Goal: Obtain resource: Download file/media

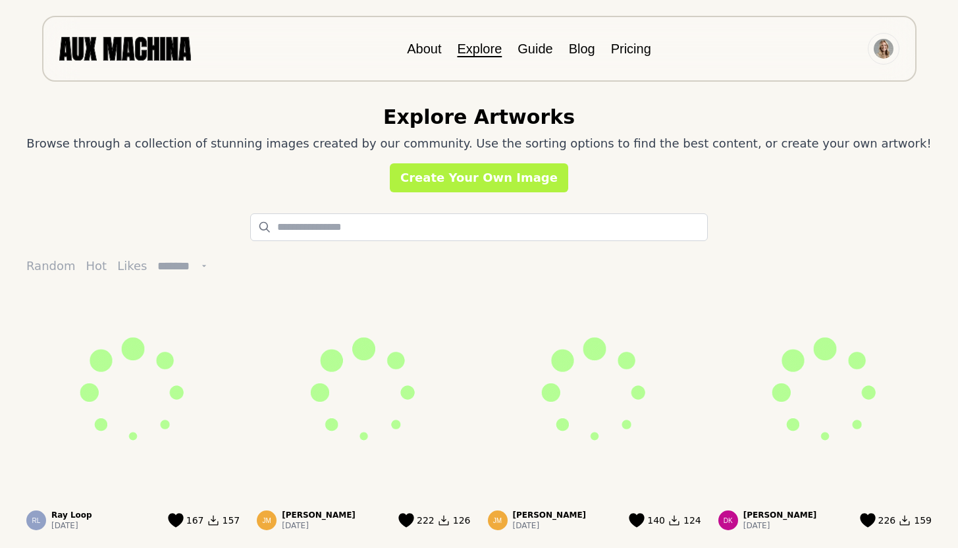
click at [128, 267] on button "Likes" at bounding box center [132, 266] width 40 height 29
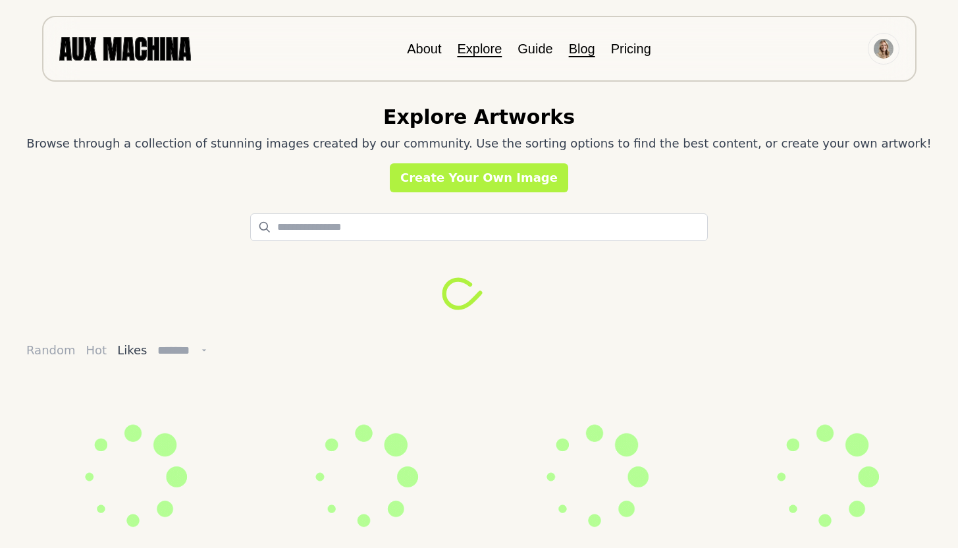
click at [577, 49] on link "Blog" at bounding box center [582, 48] width 26 height 14
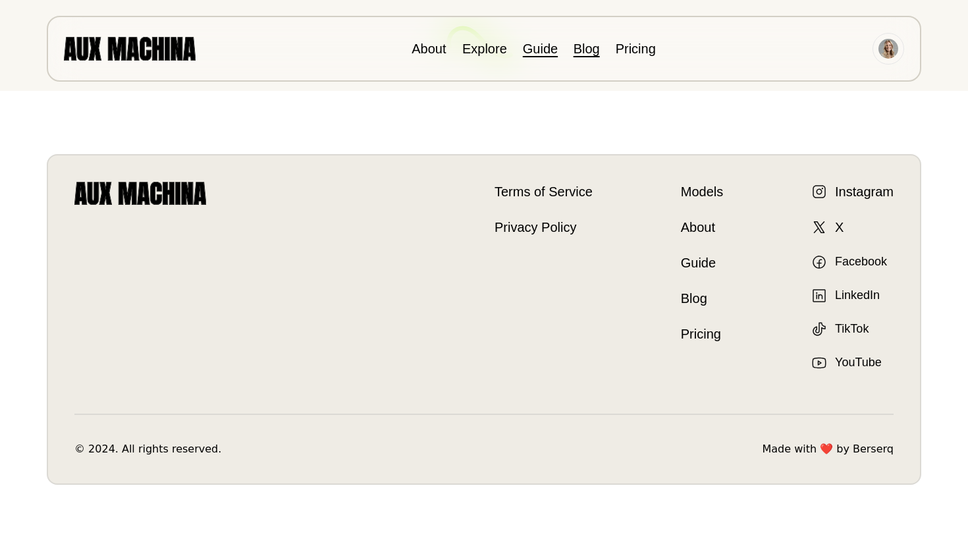
click at [545, 49] on link "Guide" at bounding box center [540, 48] width 35 height 14
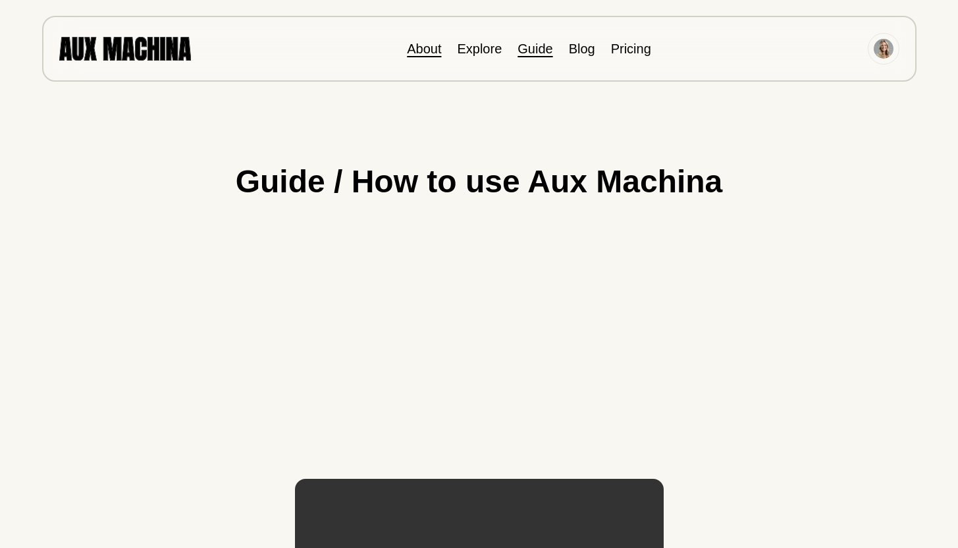
click at [427, 45] on link "About" at bounding box center [424, 48] width 34 height 14
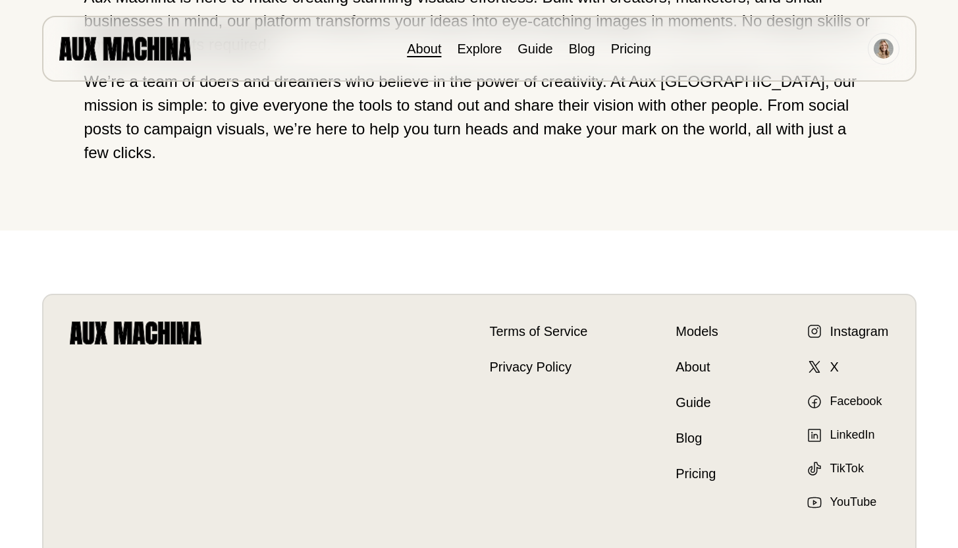
scroll to position [323, 0]
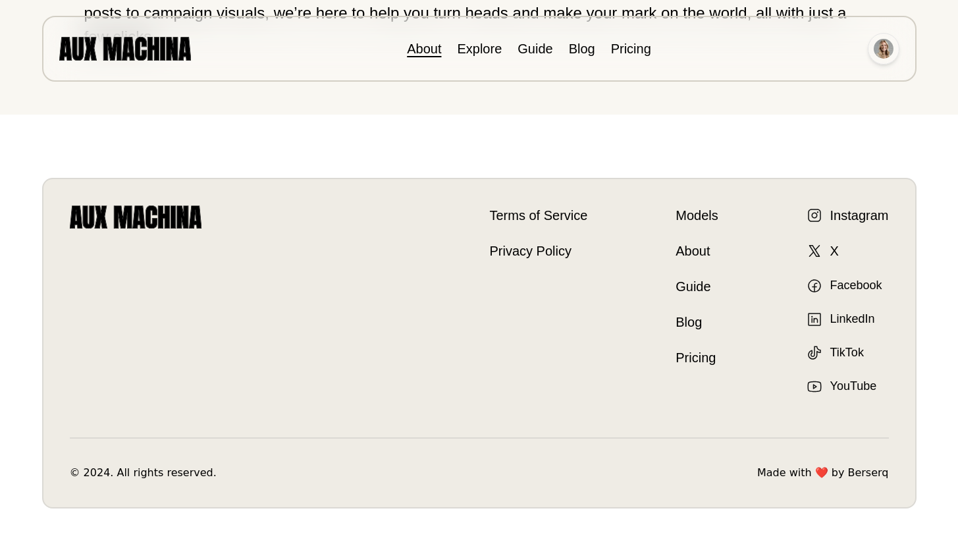
click at [881, 49] on img at bounding box center [884, 49] width 20 height 20
click at [622, 53] on link "Pricing" at bounding box center [631, 48] width 40 height 14
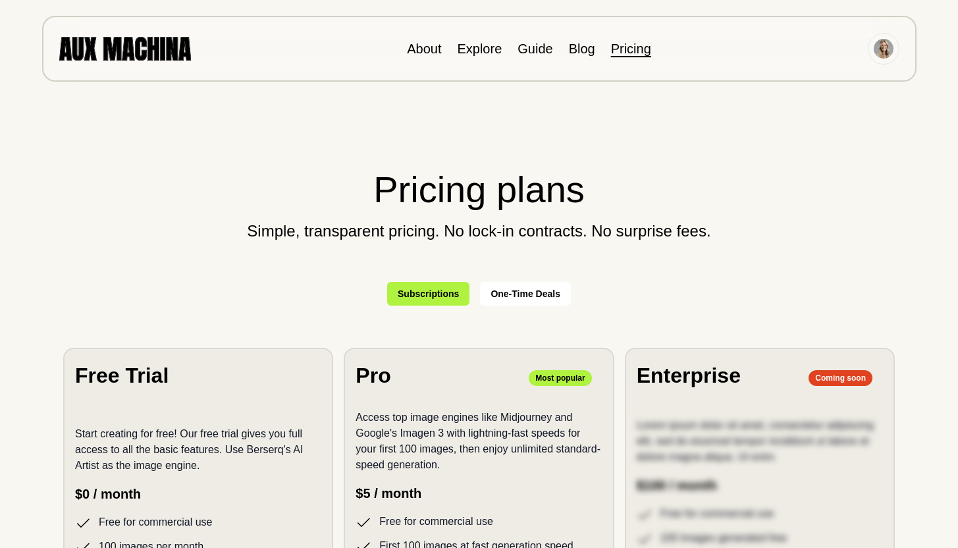
click at [564, 53] on ul "About Explore Guide Blog Pricing" at bounding box center [529, 49] width 244 height 20
click at [578, 51] on link "Blog" at bounding box center [582, 48] width 26 height 14
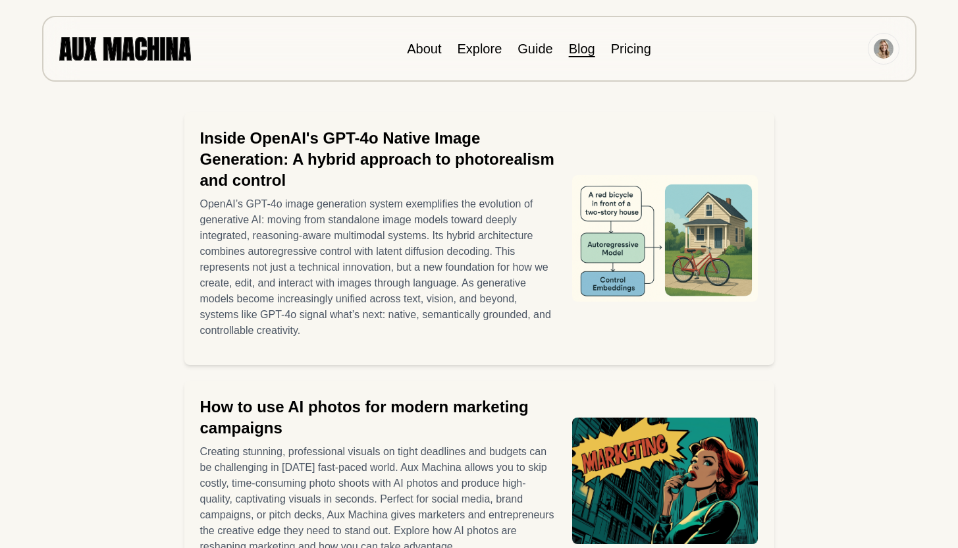
click at [535, 57] on li "Guide" at bounding box center [535, 49] width 35 height 20
click at [518, 43] on link "Guide" at bounding box center [535, 48] width 35 height 14
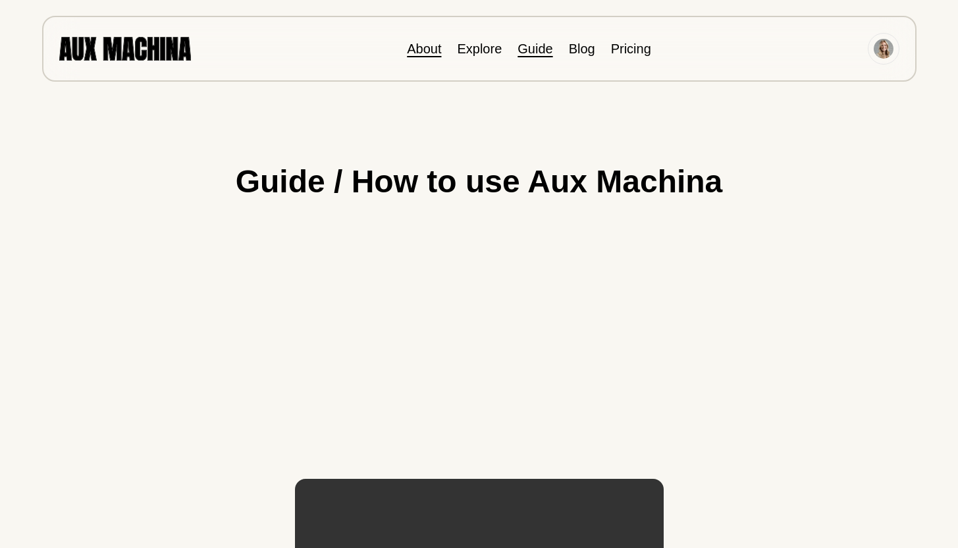
click at [426, 49] on link "About" at bounding box center [424, 48] width 34 height 14
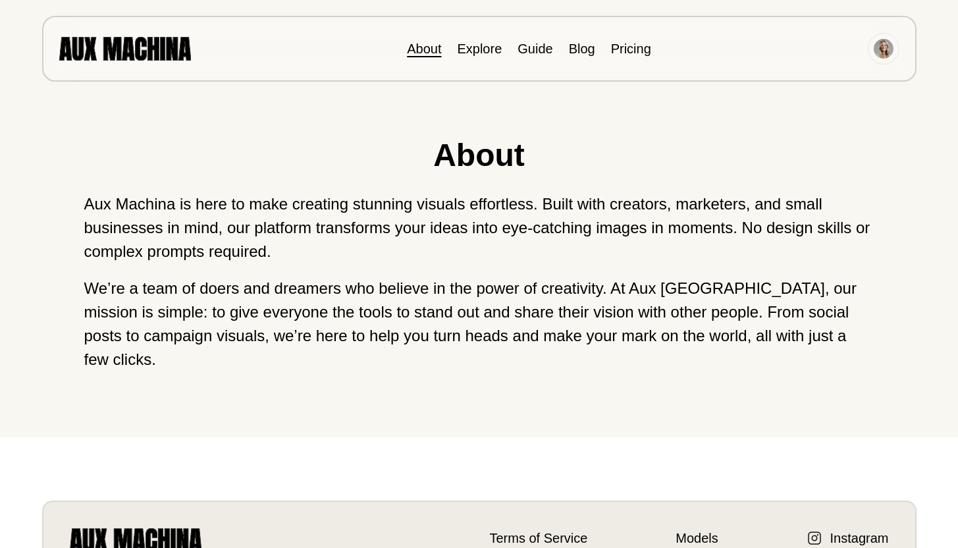
click at [119, 47] on img at bounding box center [125, 48] width 132 height 23
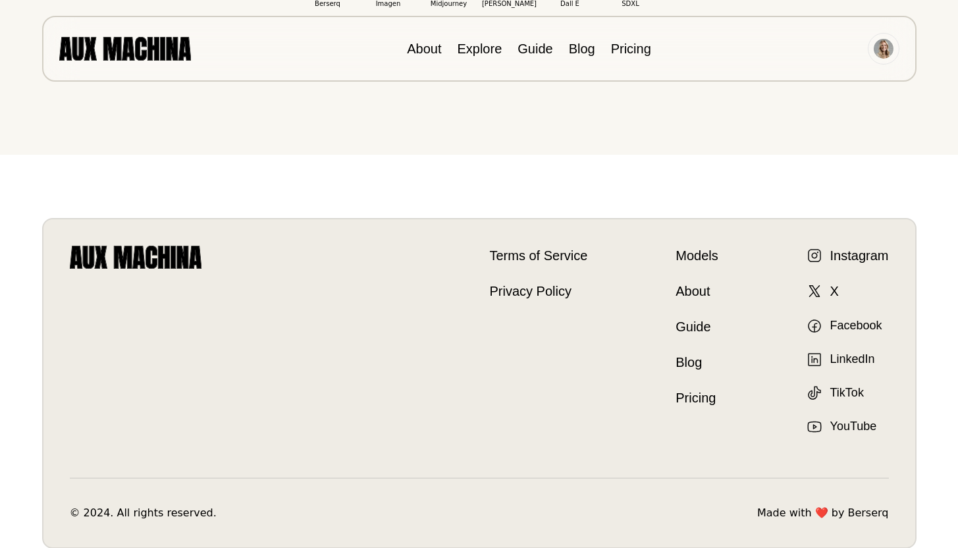
scroll to position [457, 0]
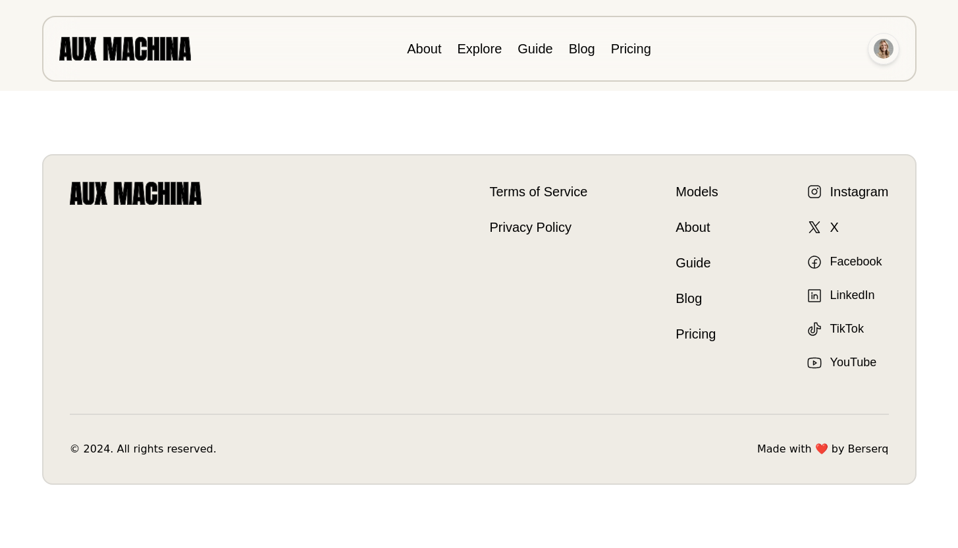
click at [880, 47] on img at bounding box center [884, 49] width 20 height 20
click at [822, 74] on li "Dashboard" at bounding box center [834, 79] width 132 height 29
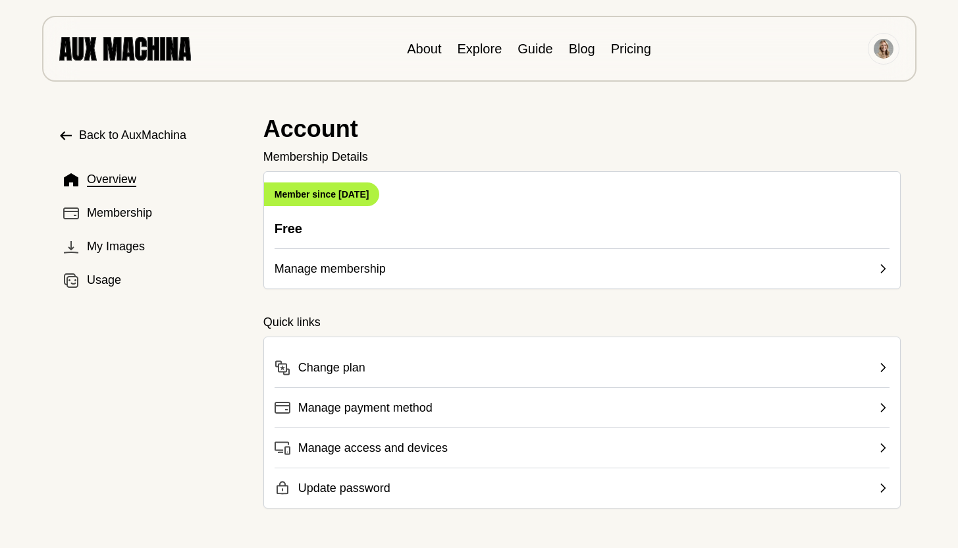
click at [408, 274] on button "Manage membership" at bounding box center [582, 263] width 615 height 30
click at [880, 267] on icon at bounding box center [882, 268] width 13 height 13
click at [883, 265] on icon at bounding box center [882, 268] width 13 height 13
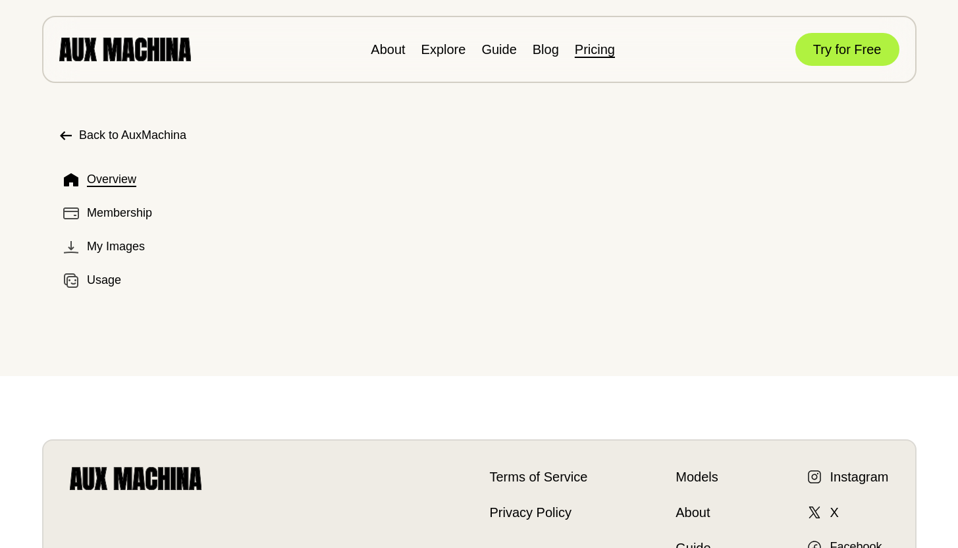
click at [595, 50] on link "Pricing" at bounding box center [595, 49] width 40 height 14
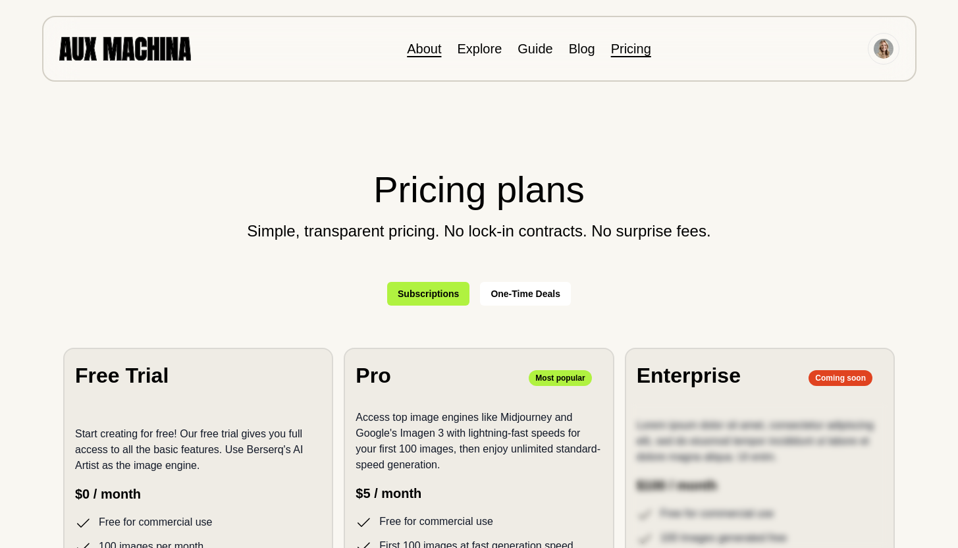
click at [413, 44] on link "About" at bounding box center [424, 48] width 34 height 14
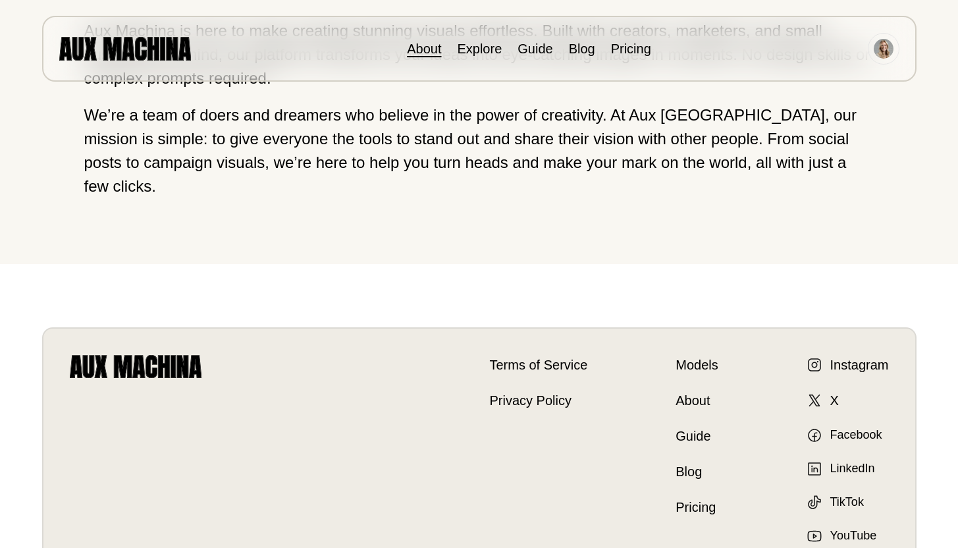
scroll to position [323, 0]
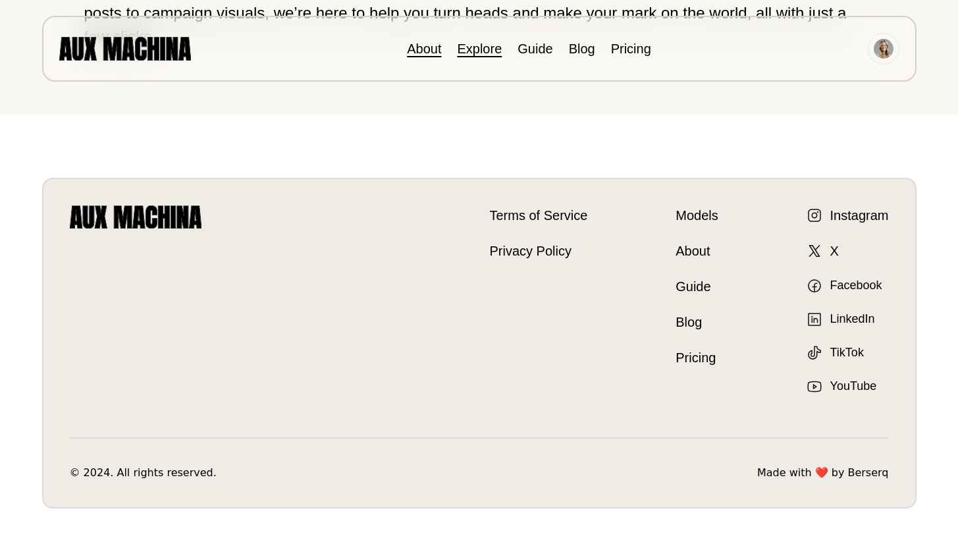
click at [475, 48] on link "Explore" at bounding box center [479, 48] width 45 height 14
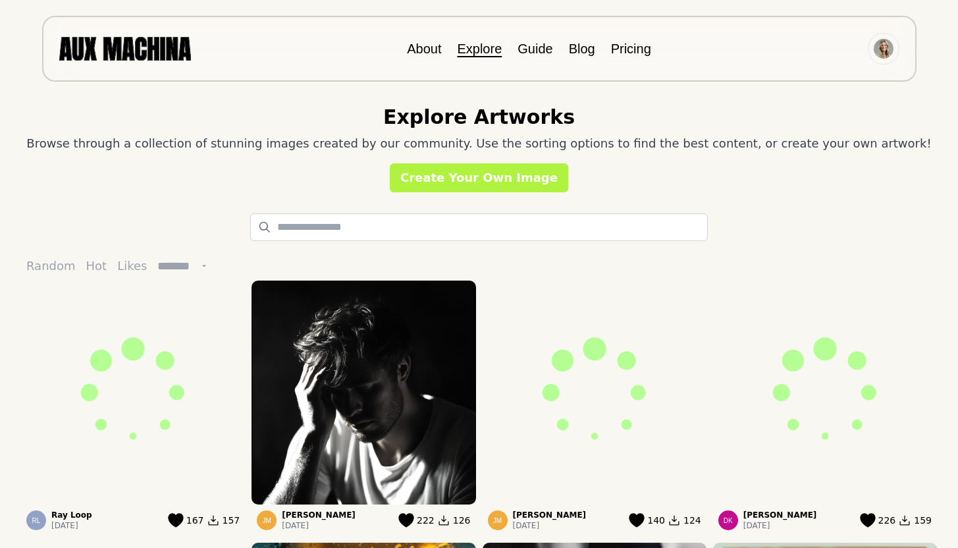
click at [211, 265] on select "******* ******* ******** *********" at bounding box center [183, 266] width 63 height 29
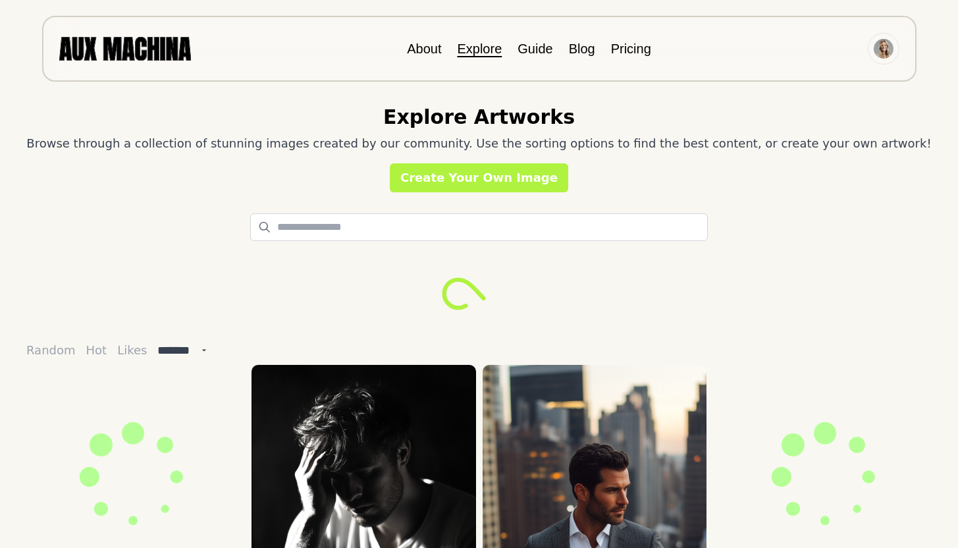
click at [121, 344] on button "Likes" at bounding box center [132, 350] width 40 height 29
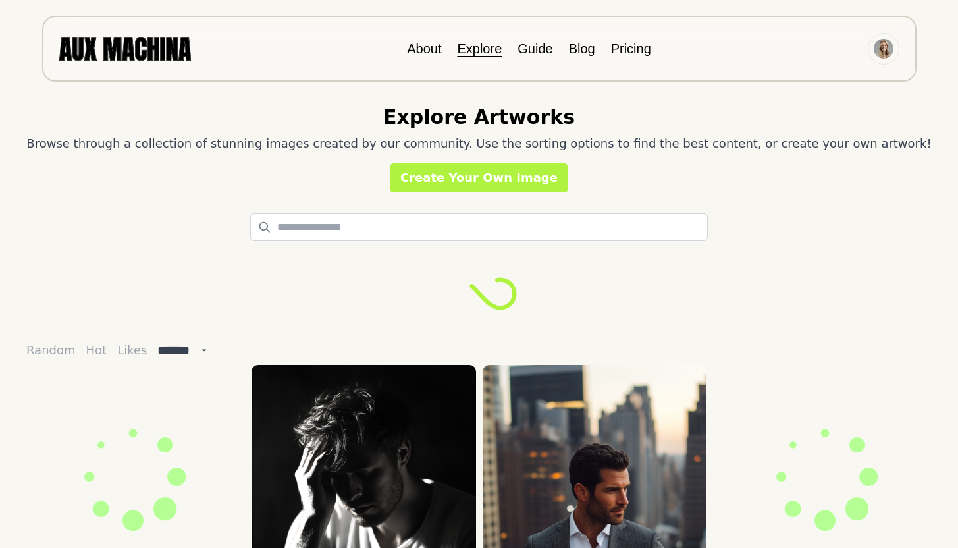
select select "*******"
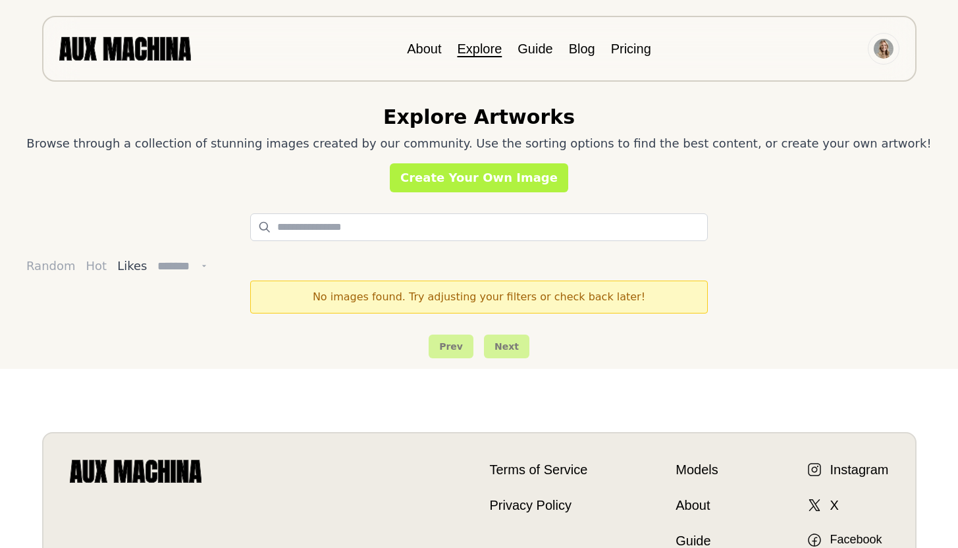
click at [536, 40] on li "Guide" at bounding box center [535, 49] width 35 height 20
click at [535, 49] on link "Guide" at bounding box center [535, 48] width 35 height 14
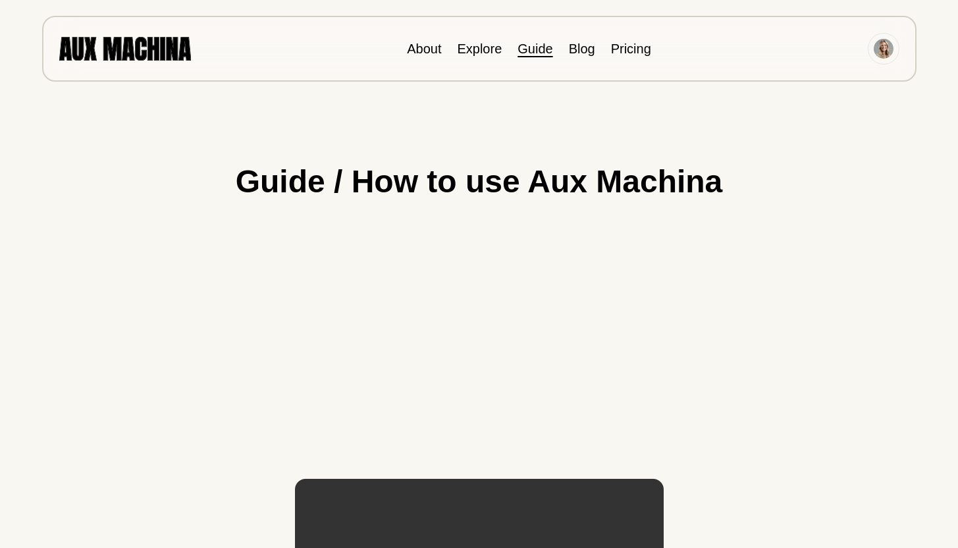
click at [589, 63] on div "About Explore Guide Blog Pricing" at bounding box center [479, 49] width 874 height 66
click at [579, 40] on li "Blog" at bounding box center [582, 49] width 26 height 20
click at [581, 49] on link "Blog" at bounding box center [582, 48] width 26 height 14
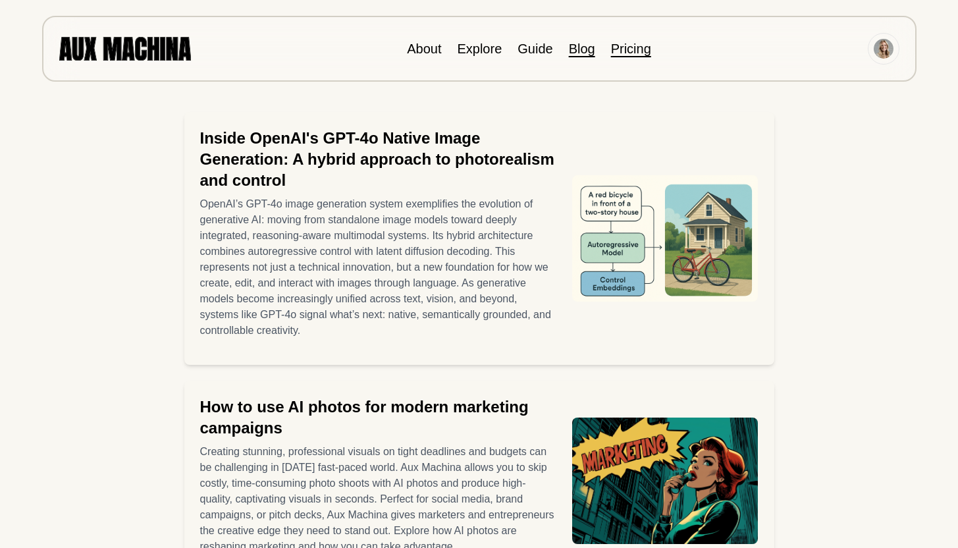
click at [633, 54] on link "Pricing" at bounding box center [631, 48] width 40 height 14
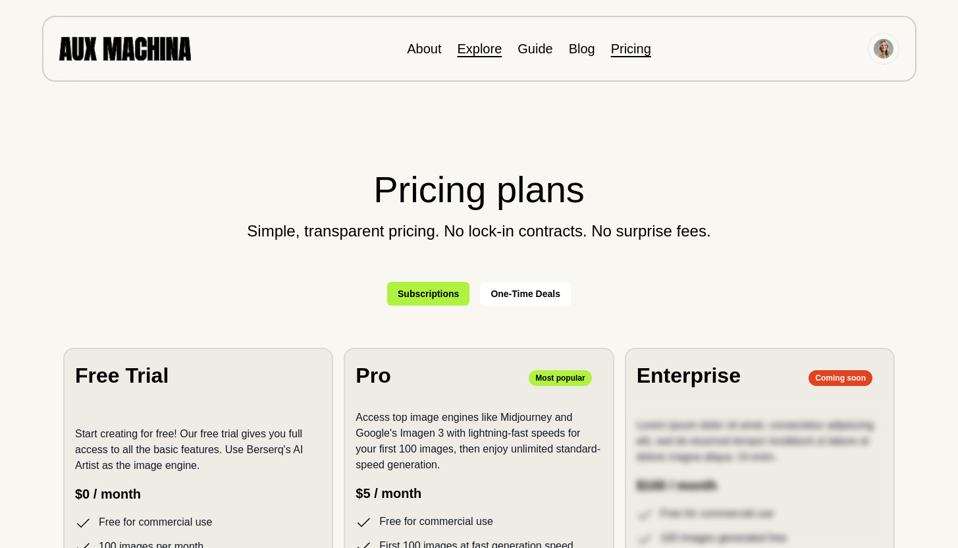
click at [478, 48] on link "Explore" at bounding box center [479, 48] width 45 height 14
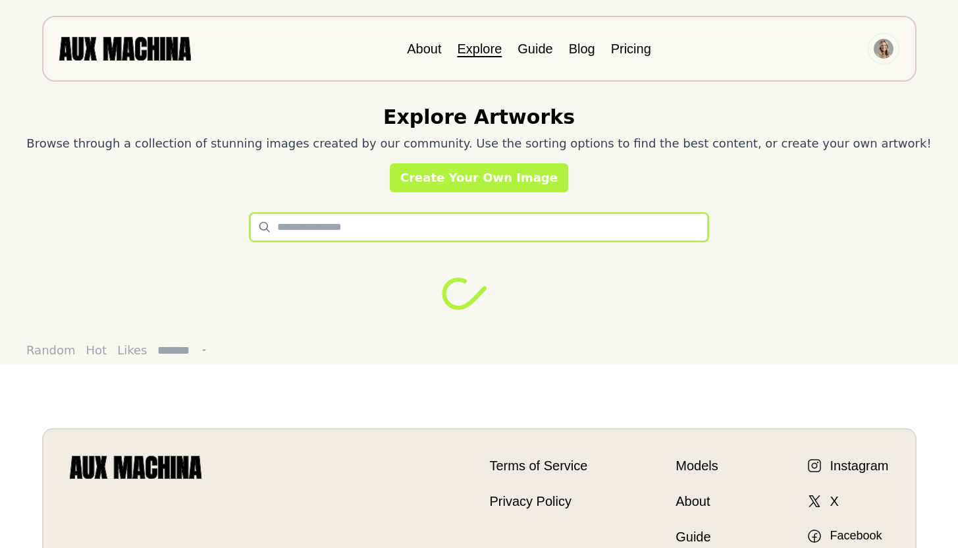
click at [429, 232] on input "text" at bounding box center [479, 227] width 458 height 28
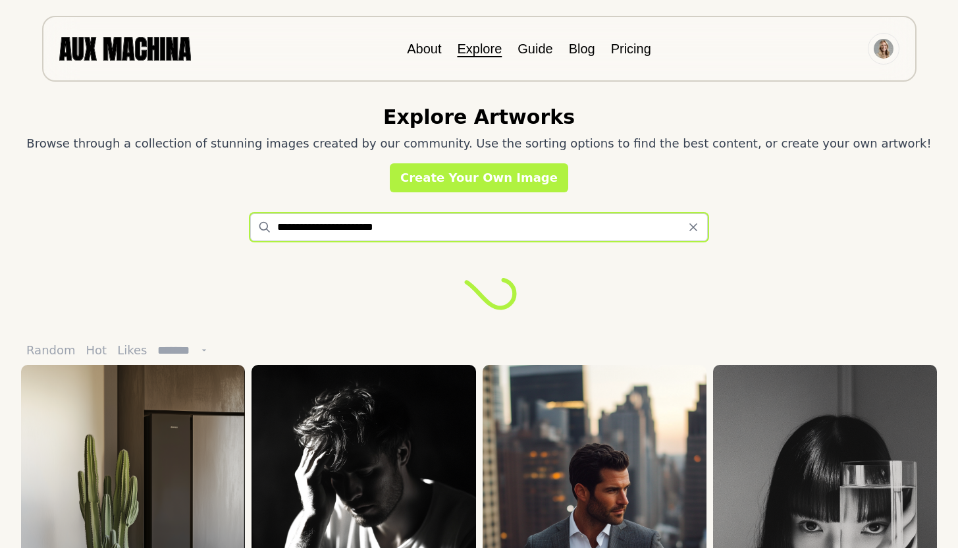
type input "**********"
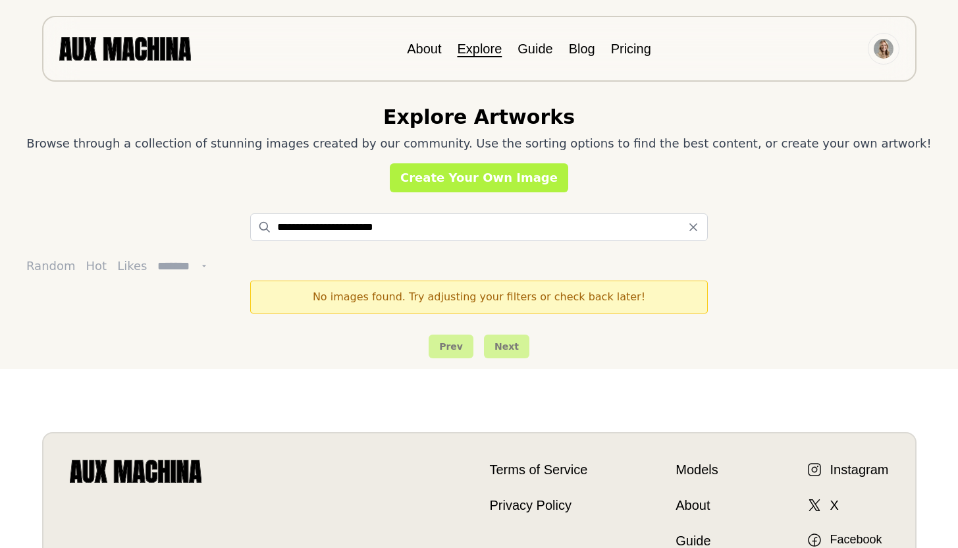
click at [157, 57] on img at bounding box center [125, 48] width 132 height 23
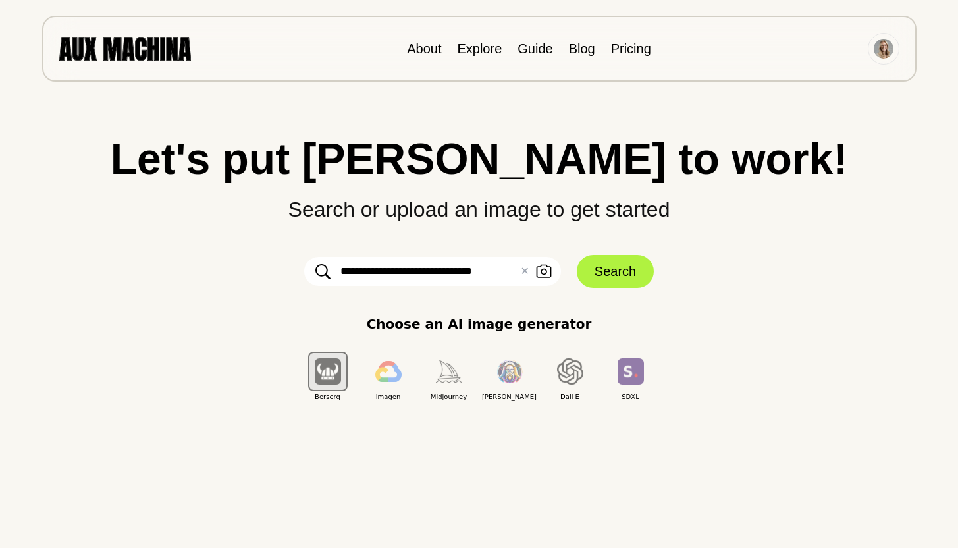
click at [474, 271] on input "**********" at bounding box center [432, 271] width 257 height 29
drag, startPoint x: 396, startPoint y: 271, endPoint x: 498, endPoint y: 269, distance: 102.1
click at [498, 269] on input "**********" at bounding box center [432, 271] width 257 height 29
type input "**********"
click button "Search" at bounding box center [615, 271] width 77 height 33
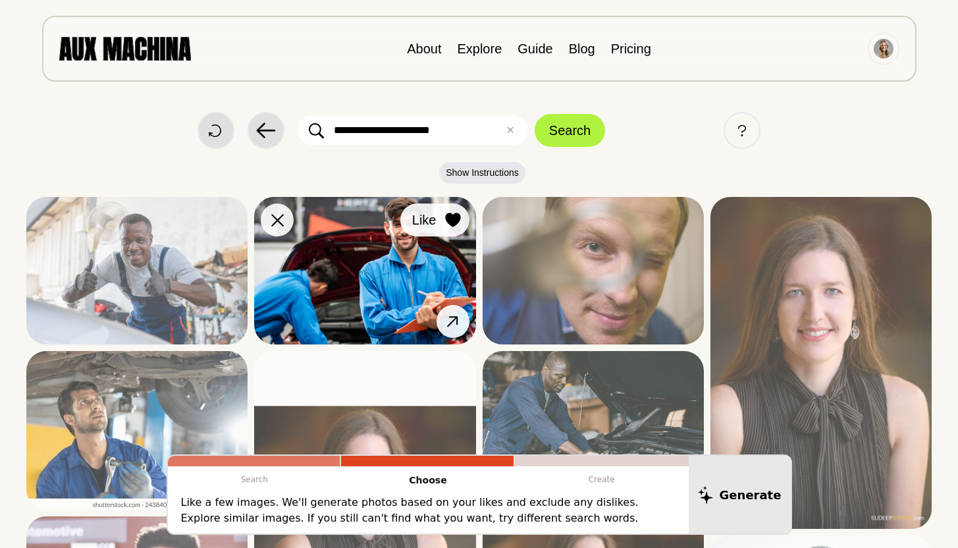
click at [445, 221] on icon at bounding box center [453, 220] width 16 height 14
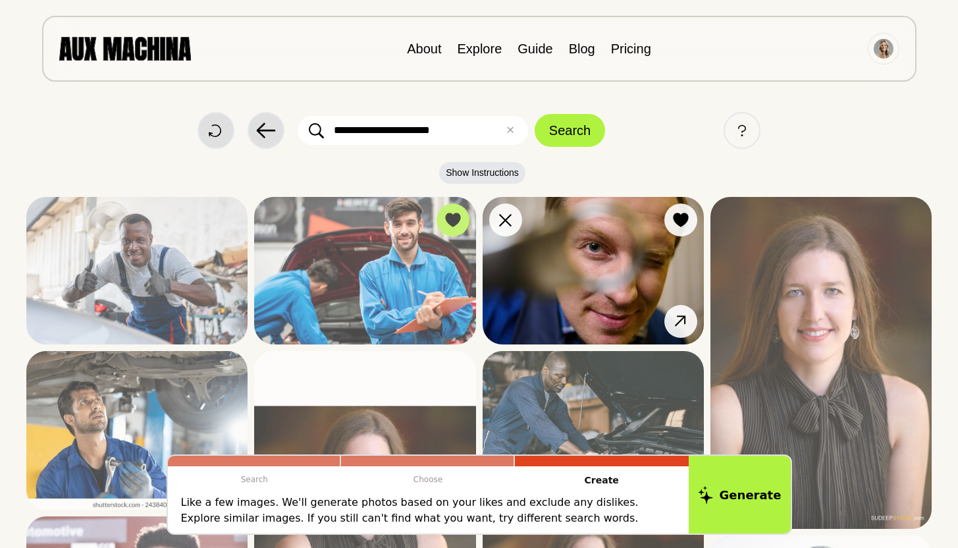
click at [641, 259] on img at bounding box center [593, 270] width 221 height 147
click at [676, 222] on icon at bounding box center [680, 220] width 15 height 14
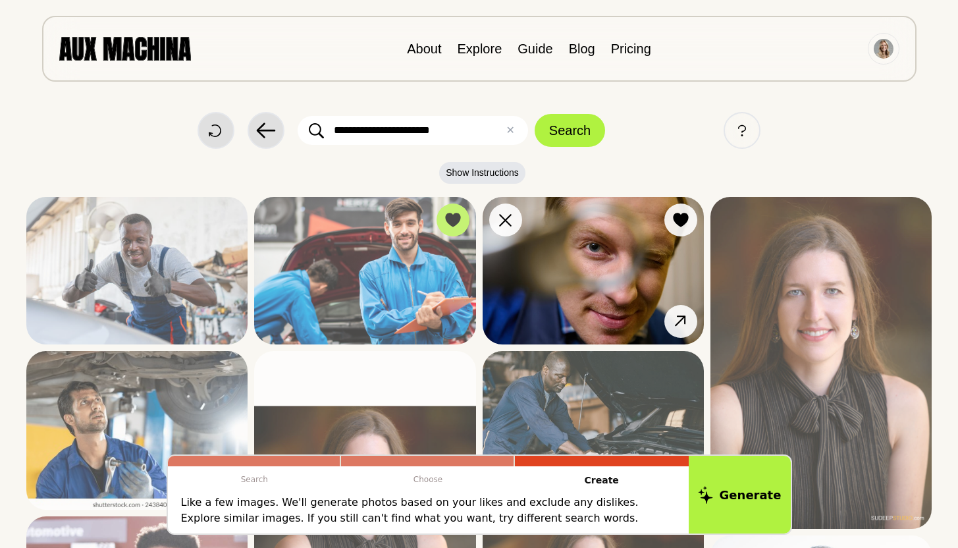
click at [676, 215] on icon at bounding box center [680, 220] width 15 height 14
click at [684, 220] on icon at bounding box center [680, 220] width 15 height 14
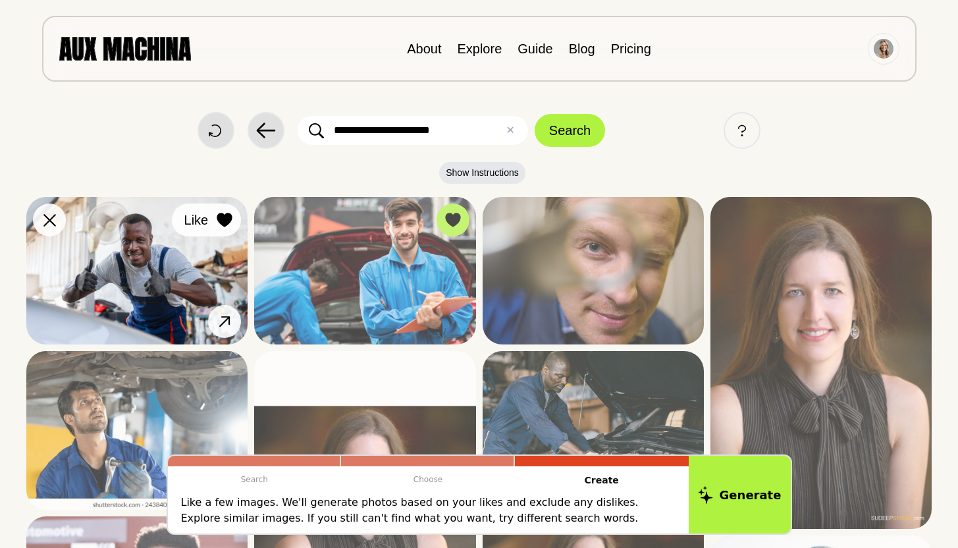
click at [229, 221] on icon at bounding box center [224, 220] width 15 height 14
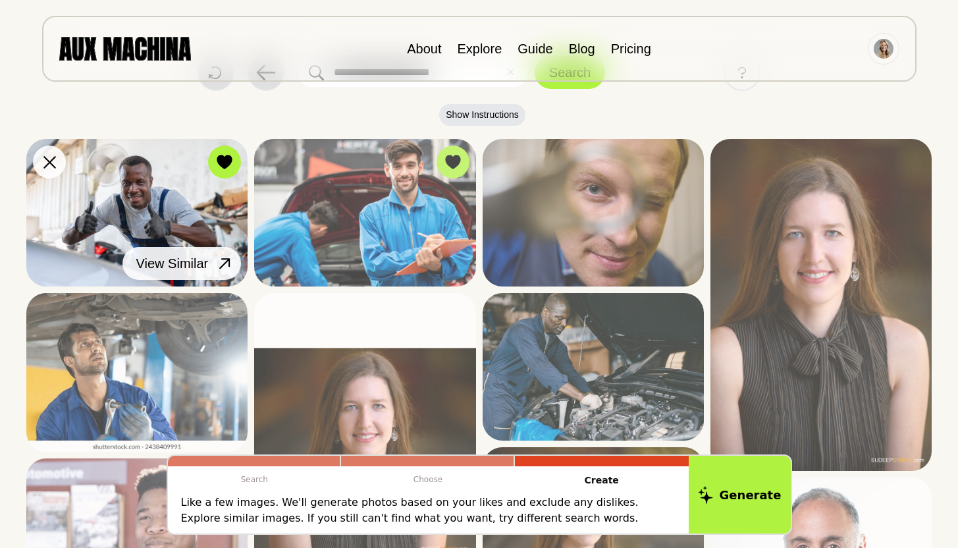
scroll to position [107, 0]
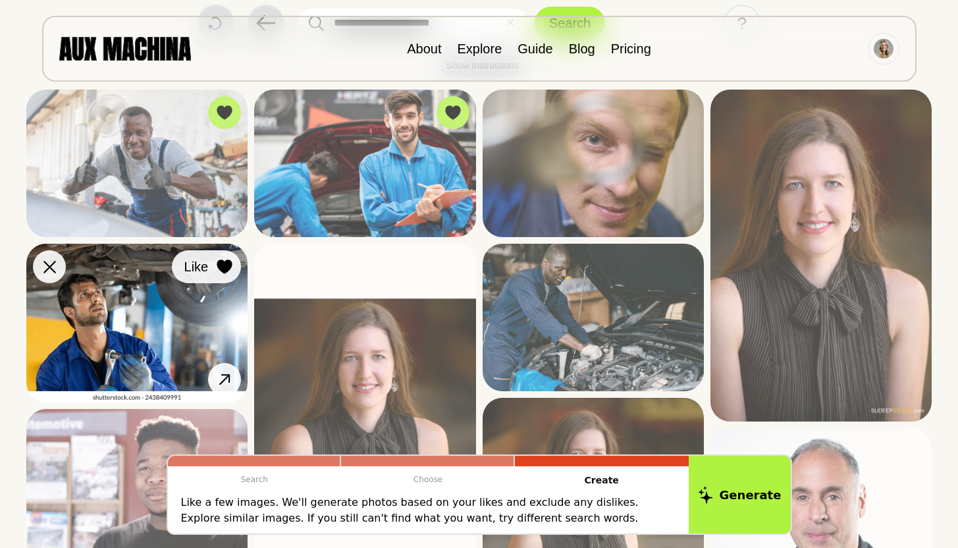
click at [211, 267] on button "Like" at bounding box center [206, 266] width 69 height 33
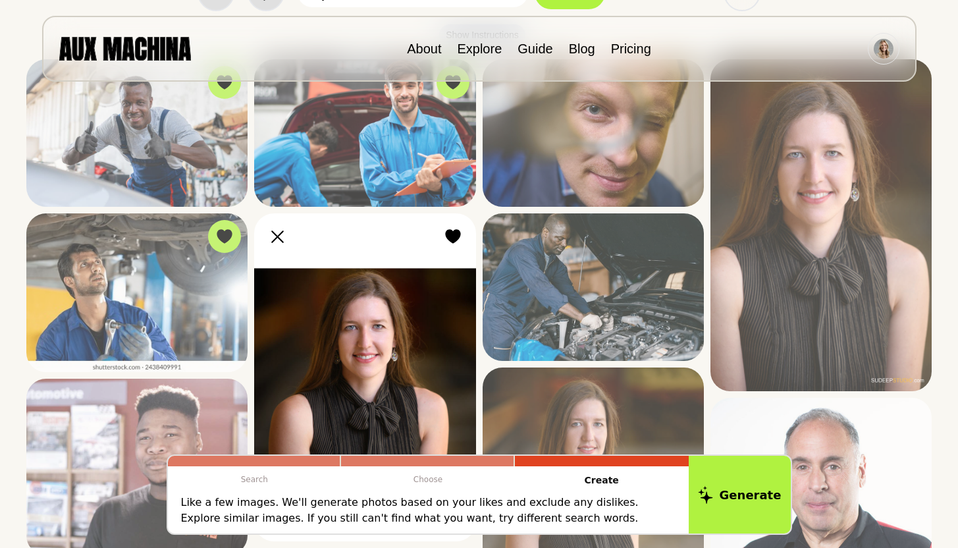
scroll to position [209, 0]
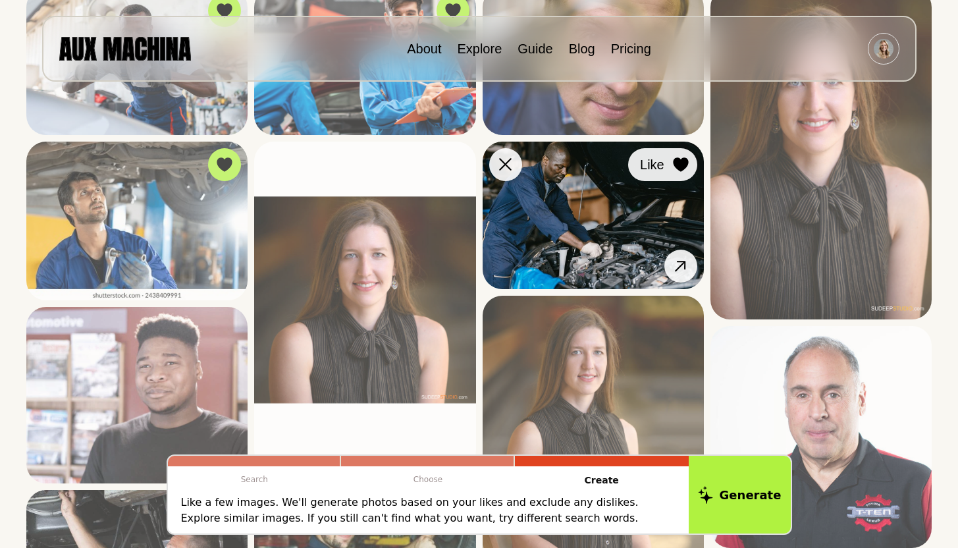
click at [672, 171] on div at bounding box center [681, 165] width 20 height 20
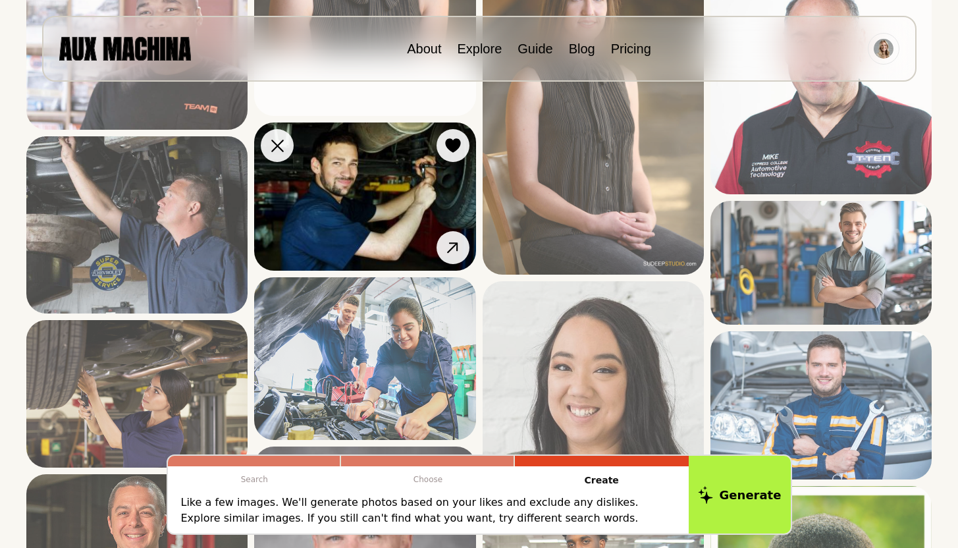
scroll to position [617, 0]
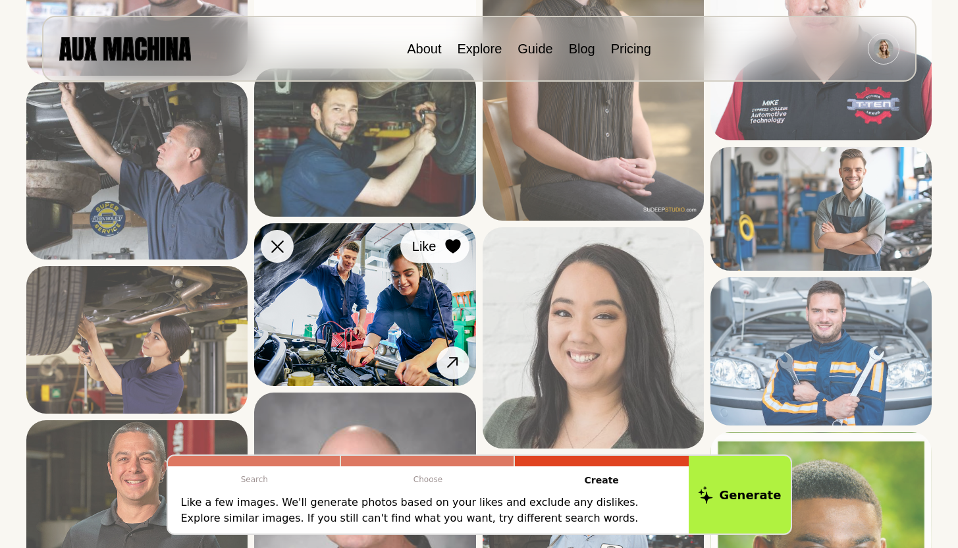
click at [458, 244] on icon at bounding box center [452, 246] width 15 height 14
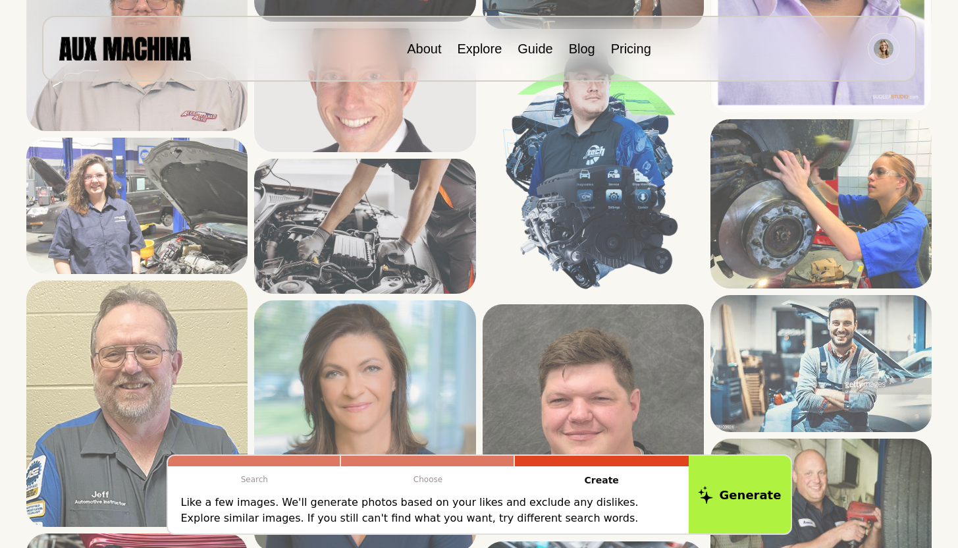
scroll to position [1266, 0]
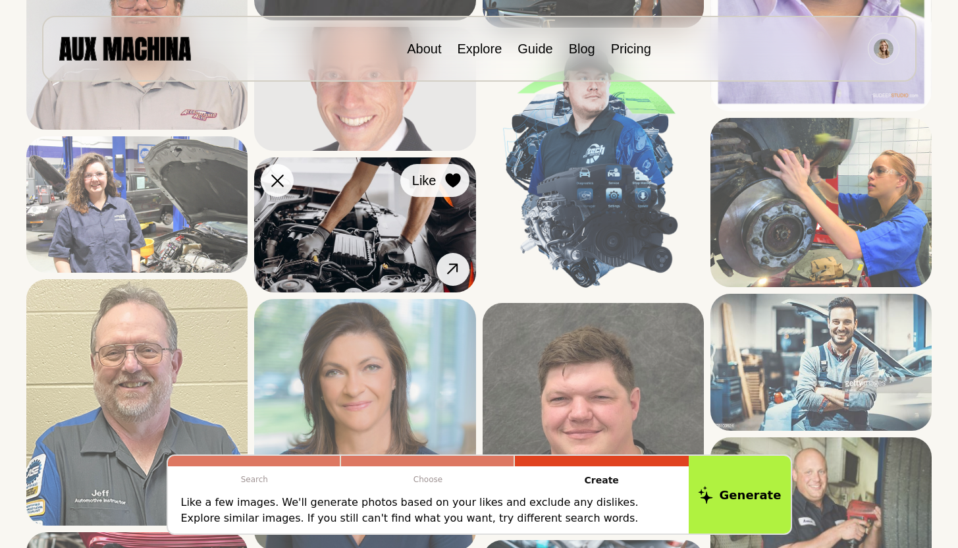
click at [446, 185] on icon at bounding box center [453, 180] width 16 height 14
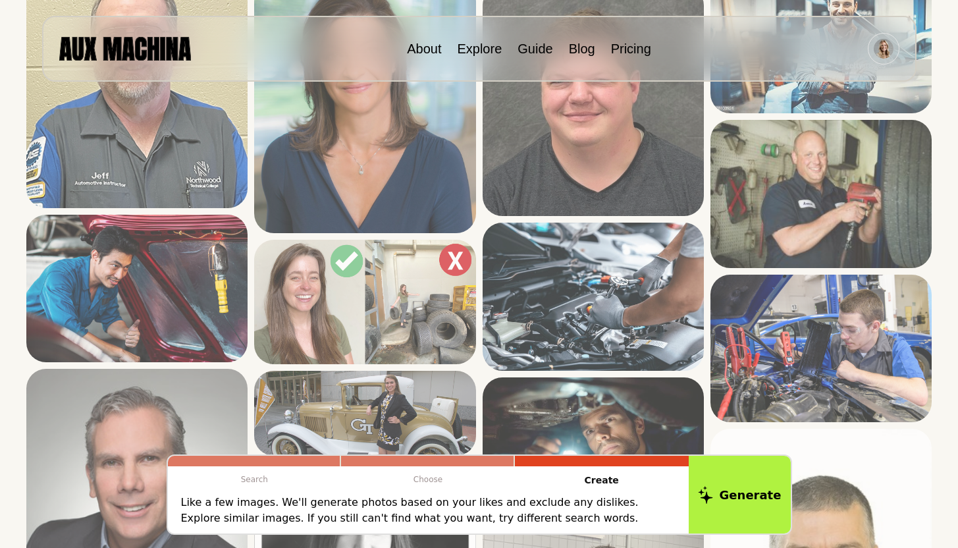
scroll to position [1611, 0]
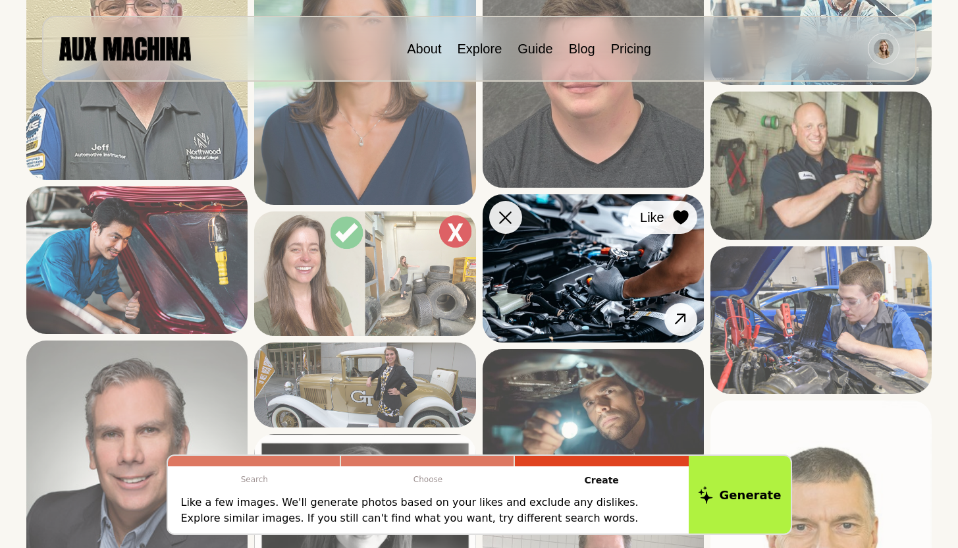
click at [682, 214] on icon at bounding box center [680, 218] width 15 height 14
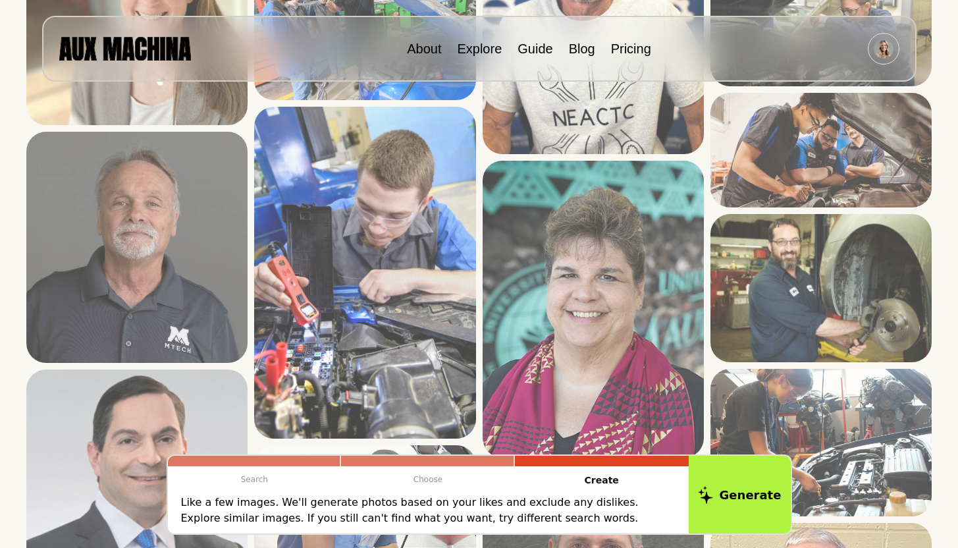
scroll to position [2534, 0]
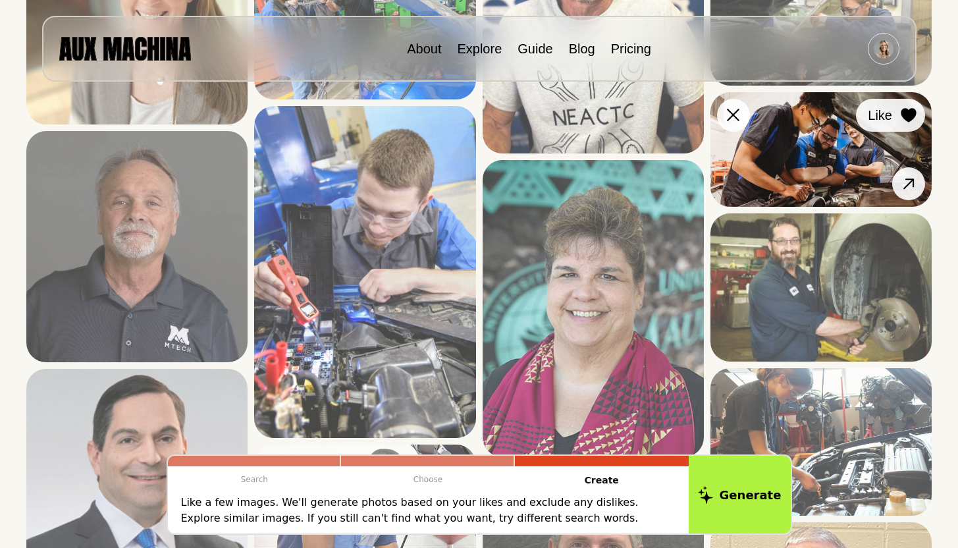
click at [920, 119] on button "Like" at bounding box center [890, 115] width 69 height 33
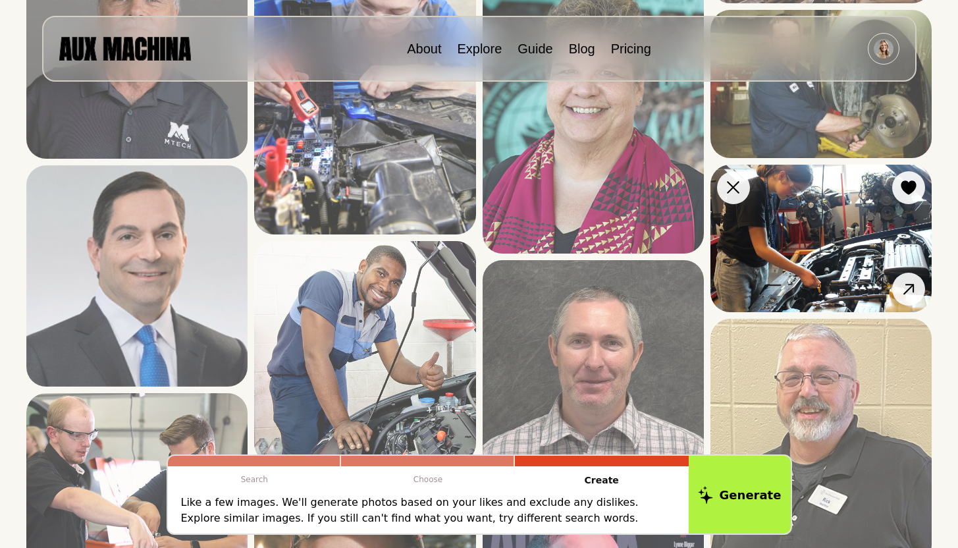
scroll to position [2737, 0]
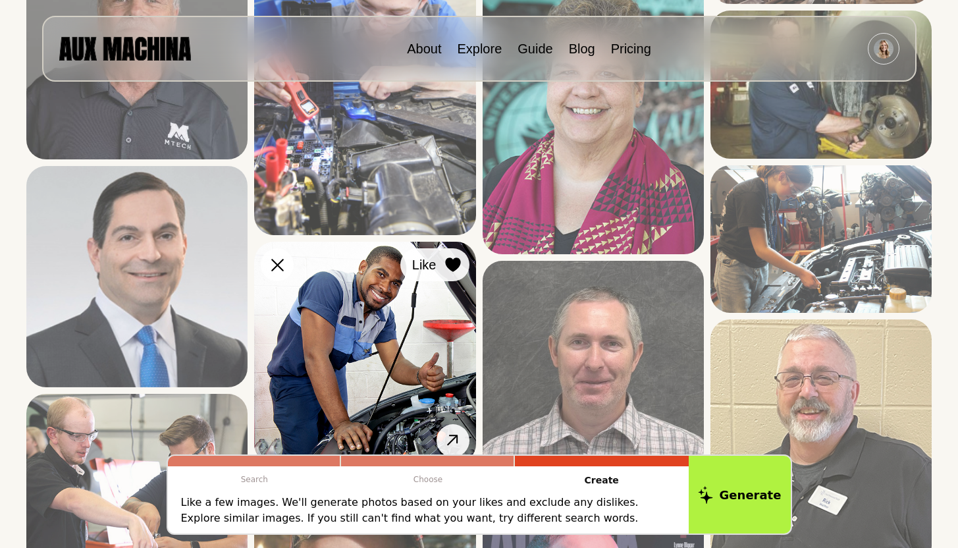
click at [455, 262] on icon at bounding box center [452, 264] width 15 height 14
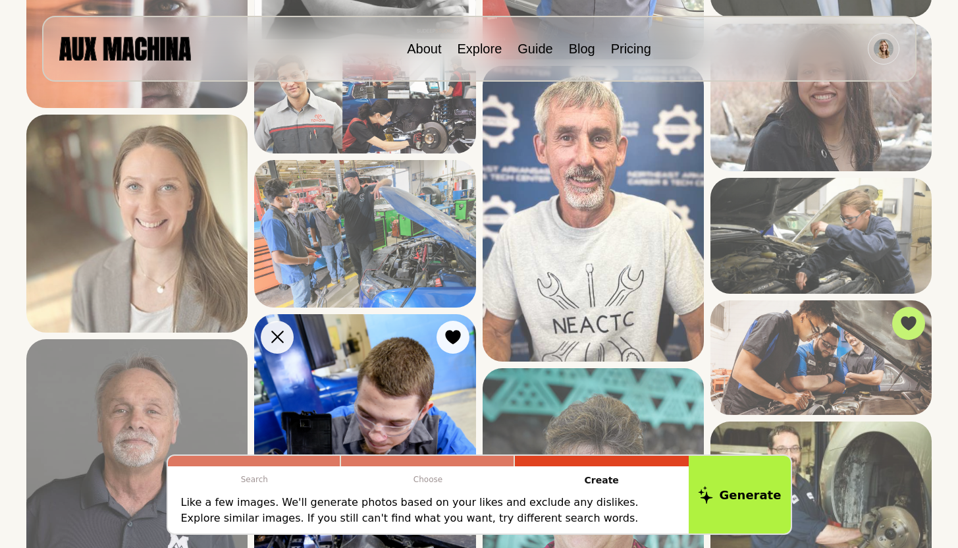
scroll to position [2300, 0]
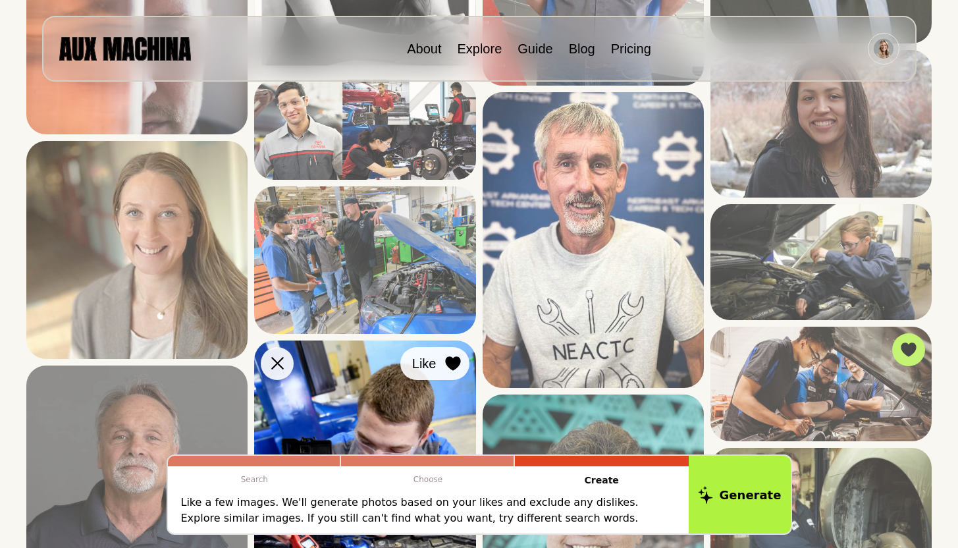
click at [449, 361] on icon at bounding box center [452, 363] width 15 height 14
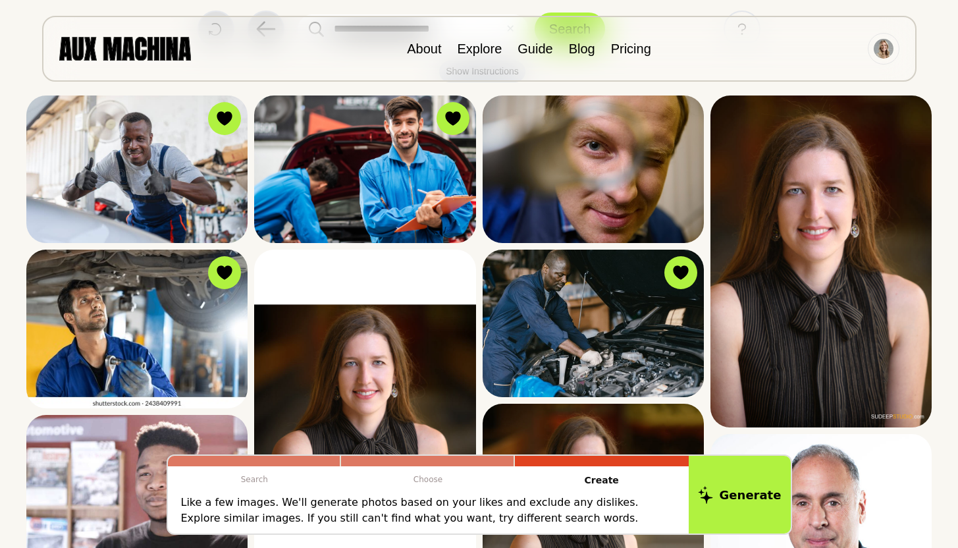
scroll to position [100, 0]
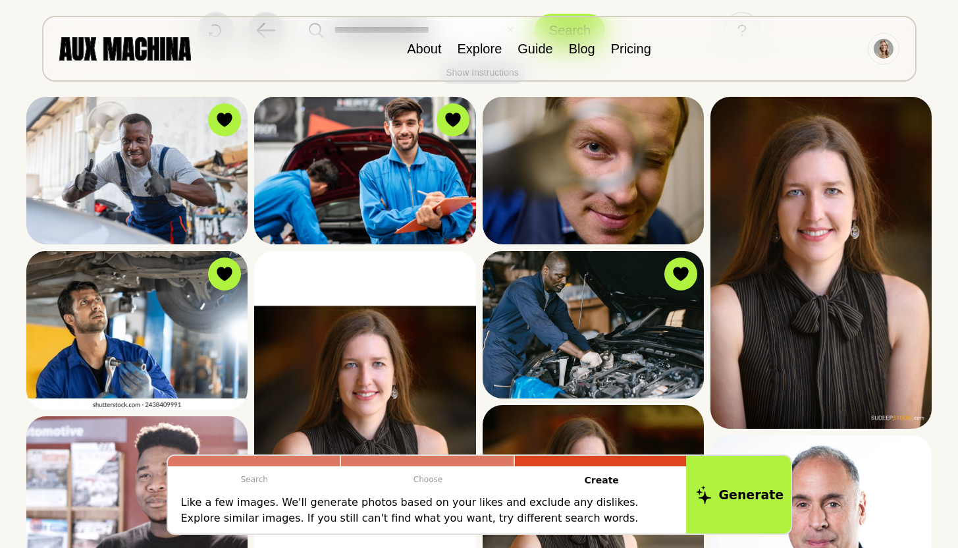
click at [730, 489] on button "Generate" at bounding box center [739, 495] width 107 height 82
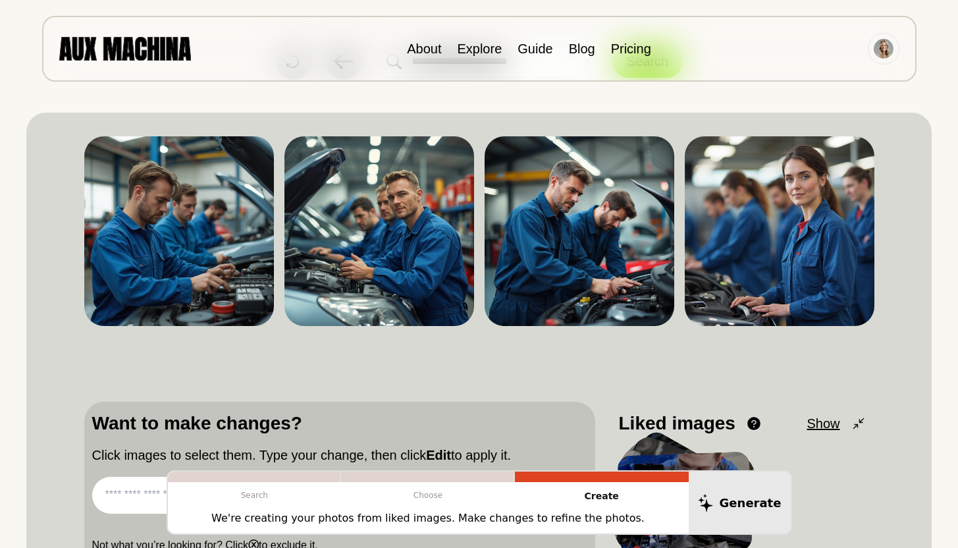
scroll to position [68, 0]
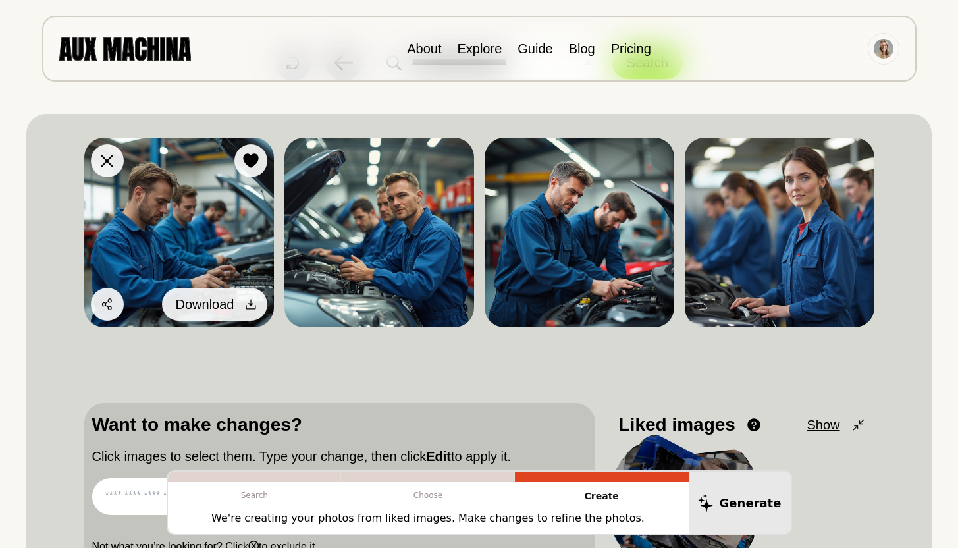
click at [253, 308] on icon at bounding box center [250, 304] width 13 height 13
click at [213, 302] on span "Download" at bounding box center [205, 304] width 59 height 20
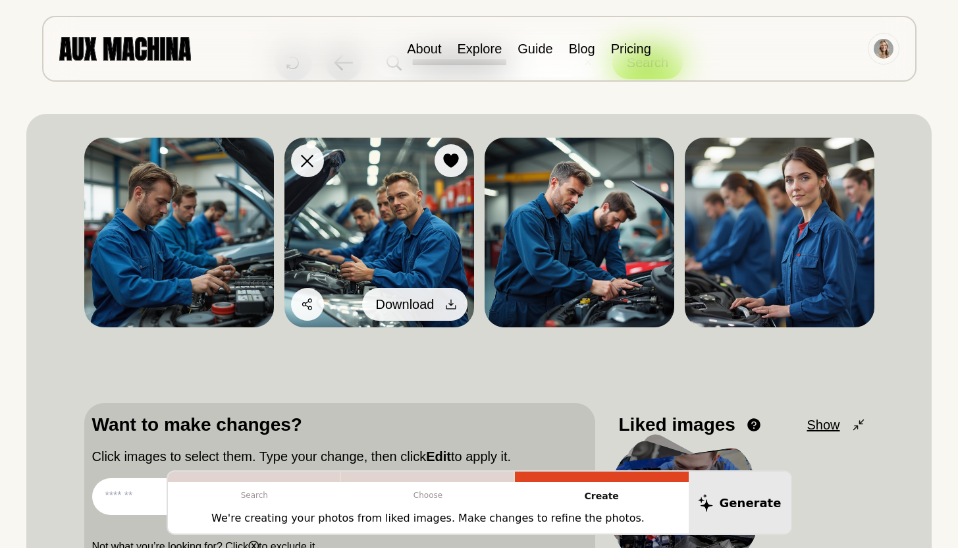
click at [425, 302] on span "Download" at bounding box center [405, 304] width 59 height 20
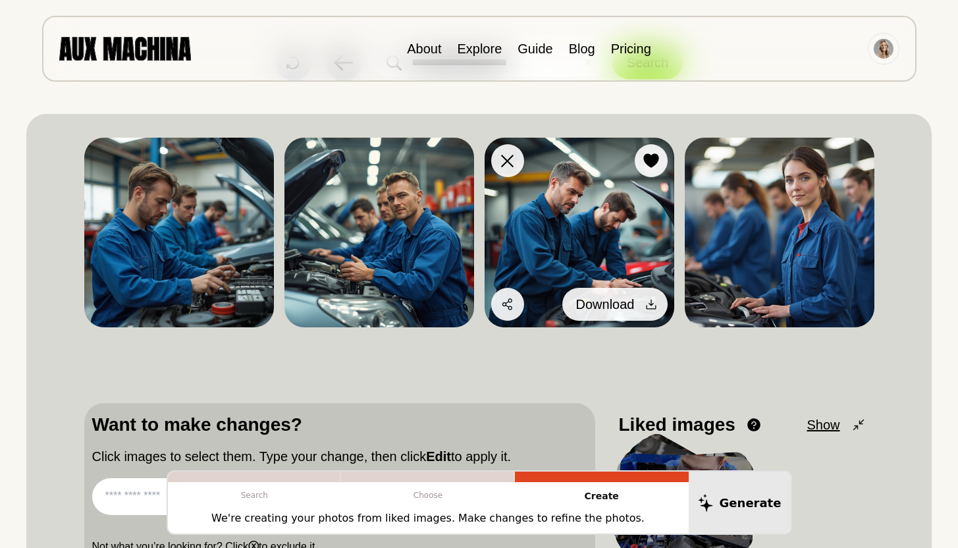
click at [637, 306] on button "Download" at bounding box center [614, 304] width 105 height 33
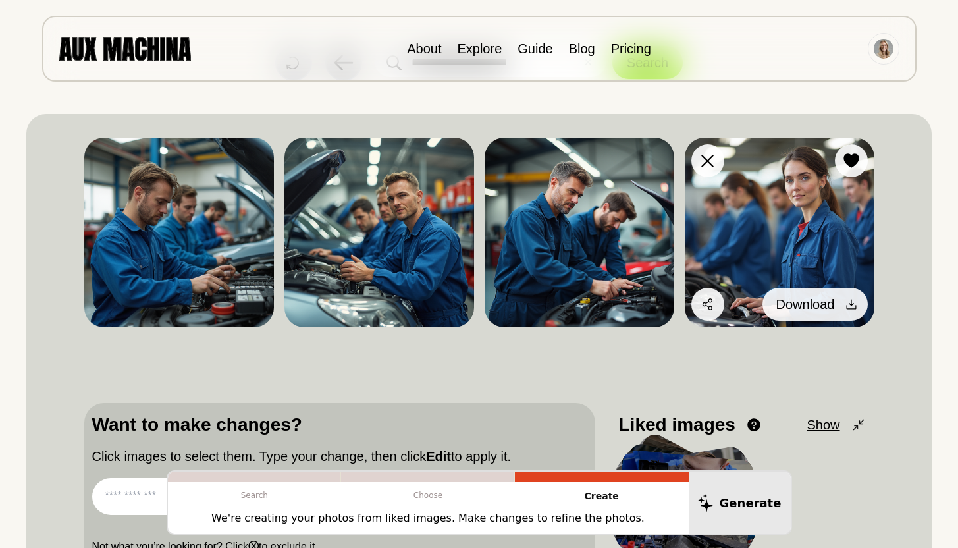
click at [851, 303] on icon at bounding box center [851, 305] width 10 height 10
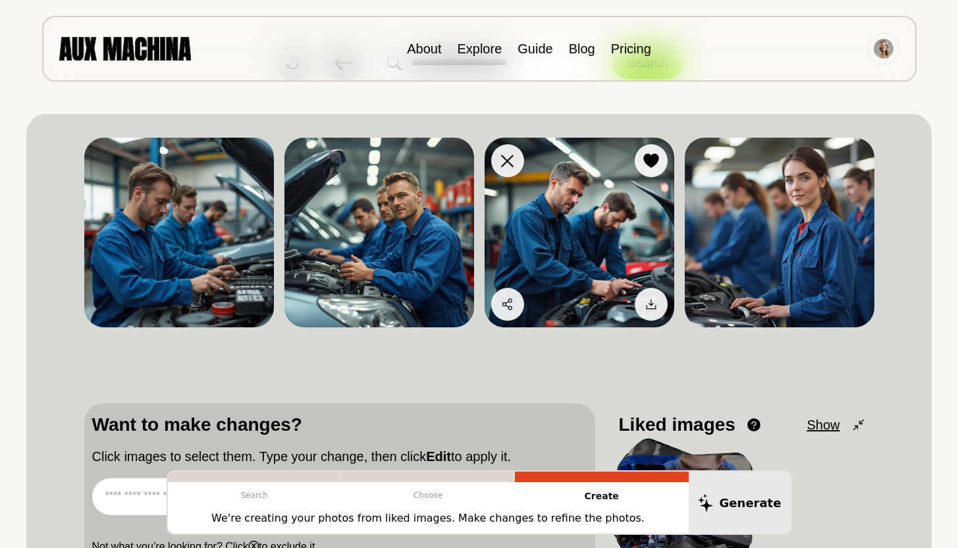
click at [600, 219] on img at bounding box center [580, 233] width 190 height 190
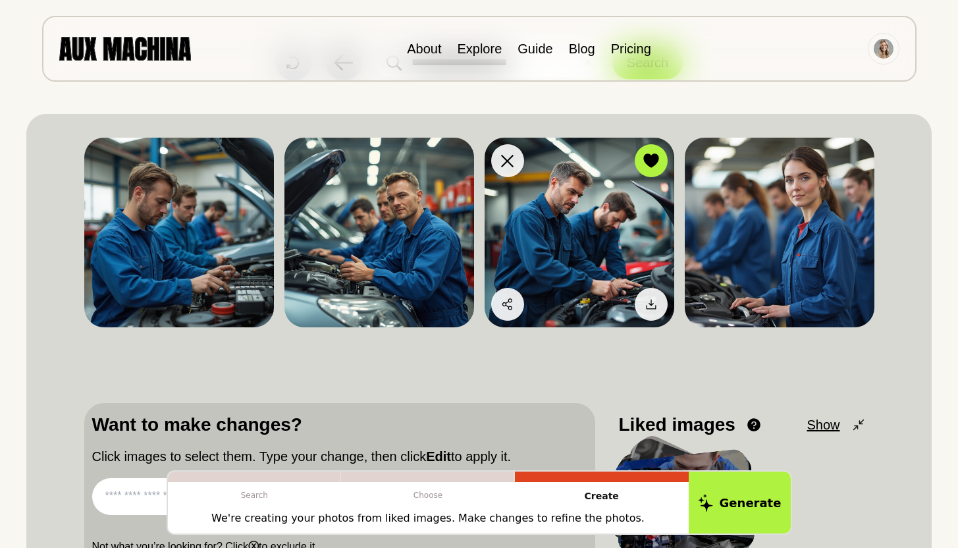
click at [600, 219] on img at bounding box center [580, 233] width 190 height 190
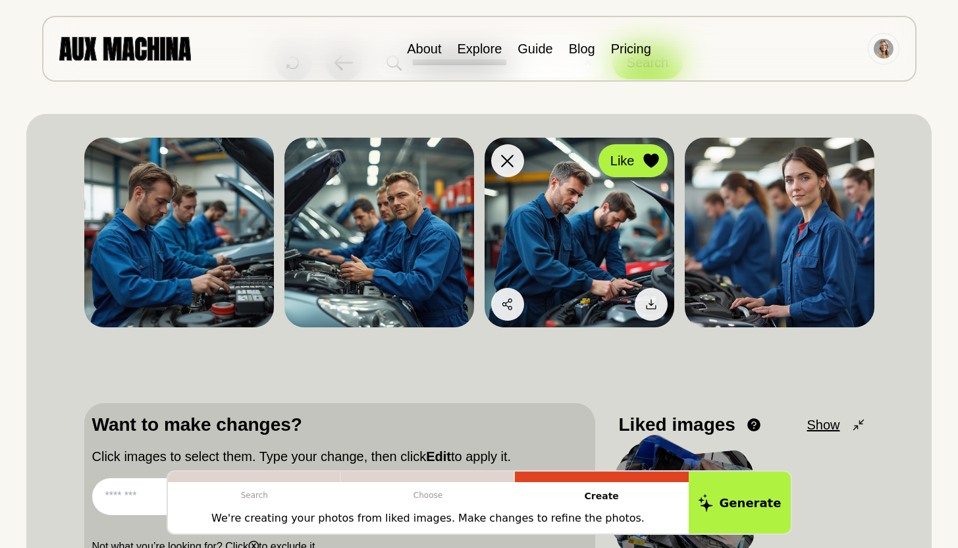
click at [648, 158] on icon at bounding box center [650, 160] width 15 height 14
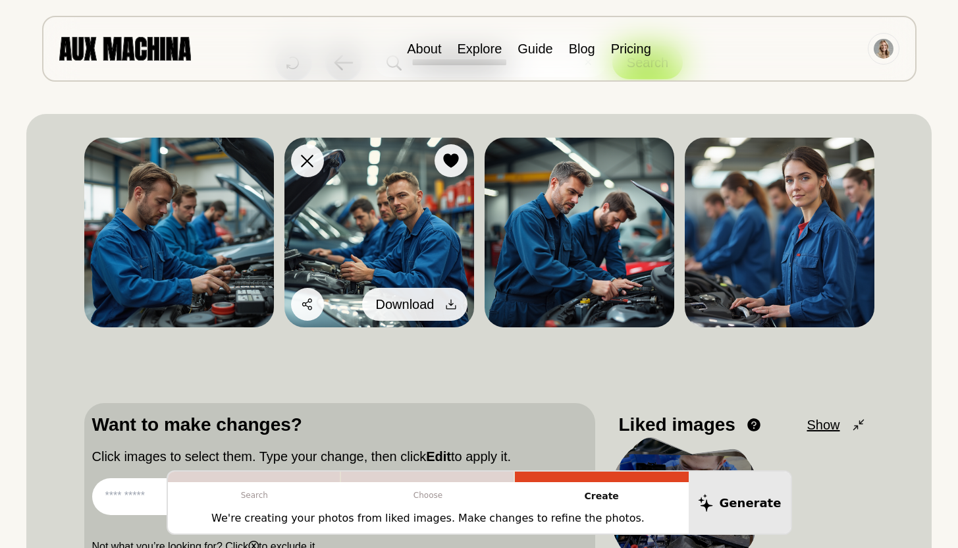
click at [449, 305] on icon at bounding box center [450, 304] width 13 height 13
click at [456, 304] on icon at bounding box center [450, 304] width 13 height 13
click at [448, 304] on icon at bounding box center [450, 304] width 13 height 13
click at [435, 306] on button "Download" at bounding box center [414, 304] width 105 height 33
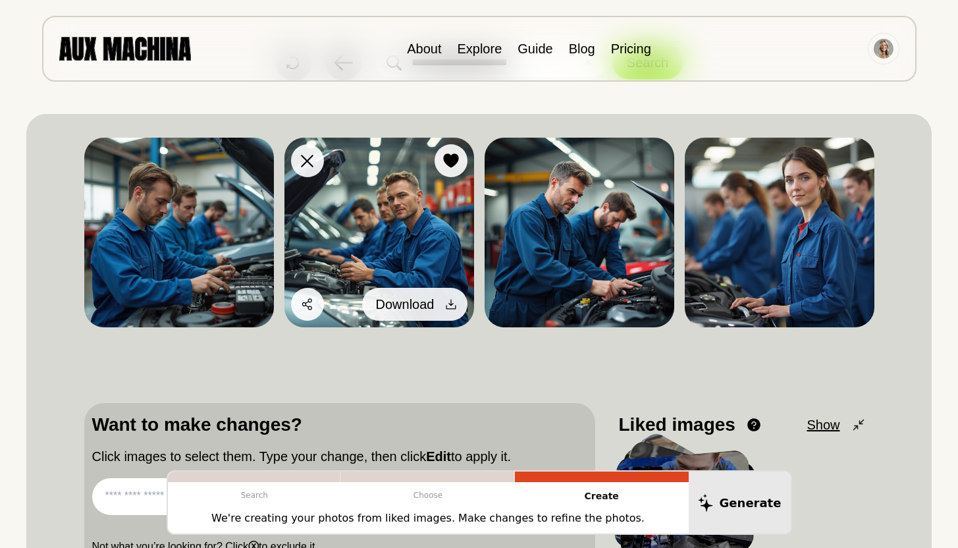
click at [435, 306] on button "Download" at bounding box center [414, 304] width 105 height 33
click at [444, 302] on icon at bounding box center [450, 304] width 13 height 13
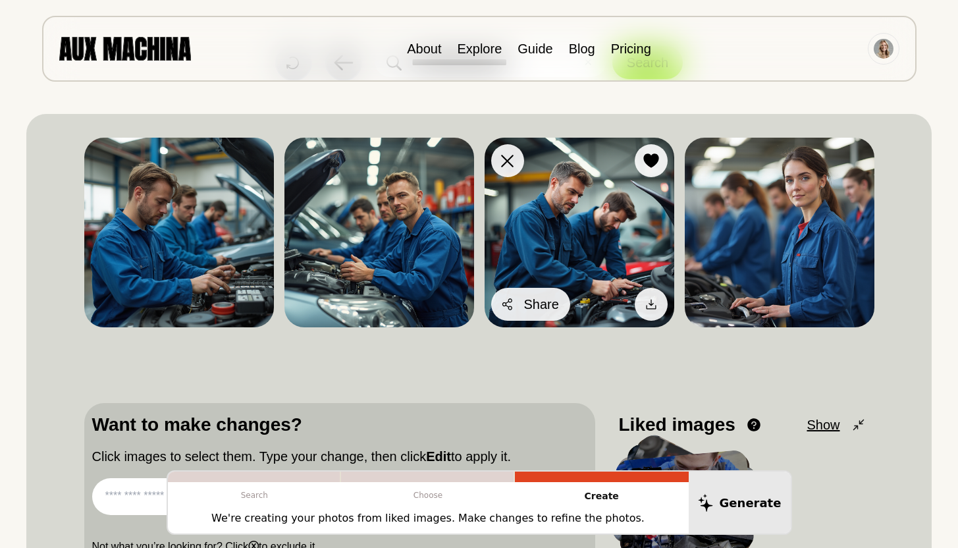
click at [502, 300] on icon at bounding box center [507, 304] width 13 height 13
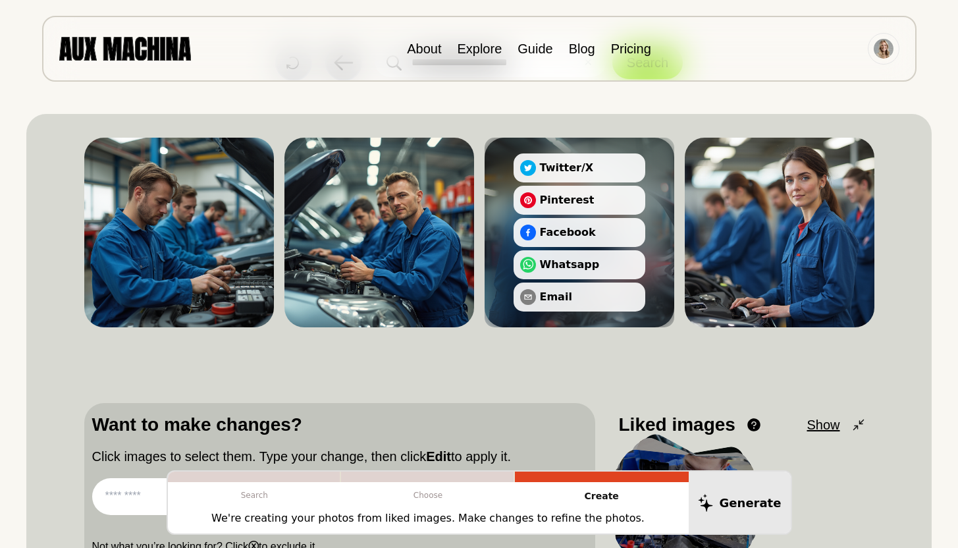
click at [493, 346] on div "Dislike Like Share Download Dislike Like Share Download Dislike Like Share Down…" at bounding box center [479, 352] width 790 height 445
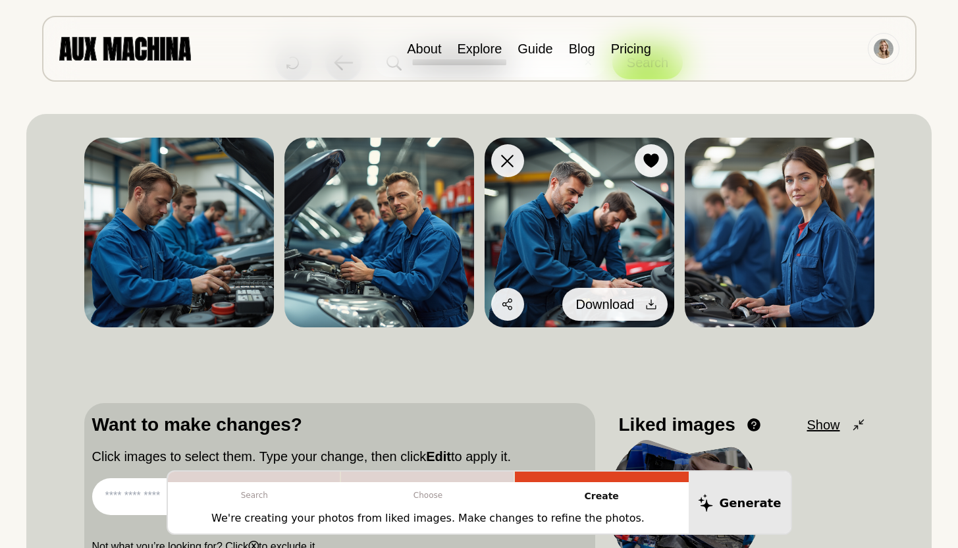
click at [651, 299] on icon at bounding box center [651, 304] width 13 height 13
click at [651, 298] on icon at bounding box center [651, 304] width 13 height 13
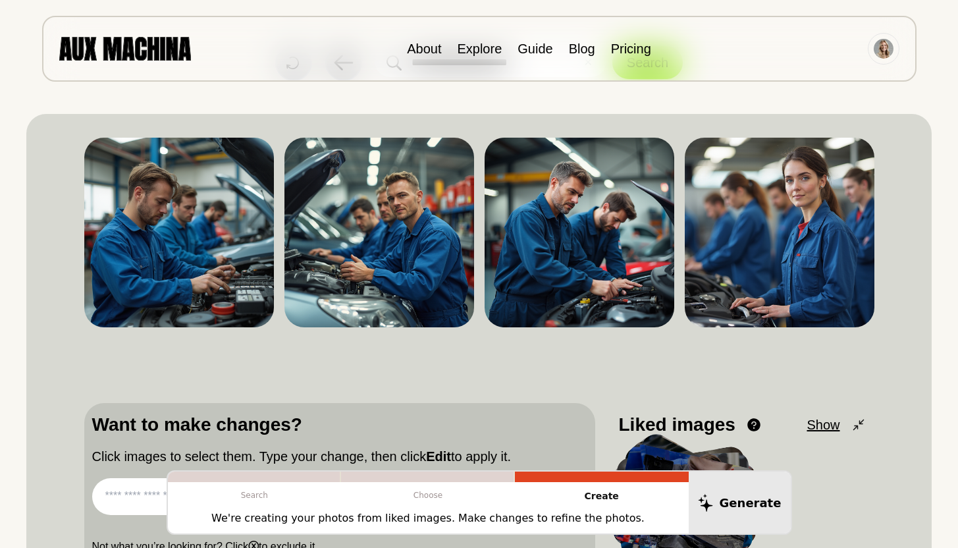
click at [591, 333] on div "Dislike Like Share Download Dislike Like Share Download Dislike Like Share Down…" at bounding box center [479, 352] width 790 height 445
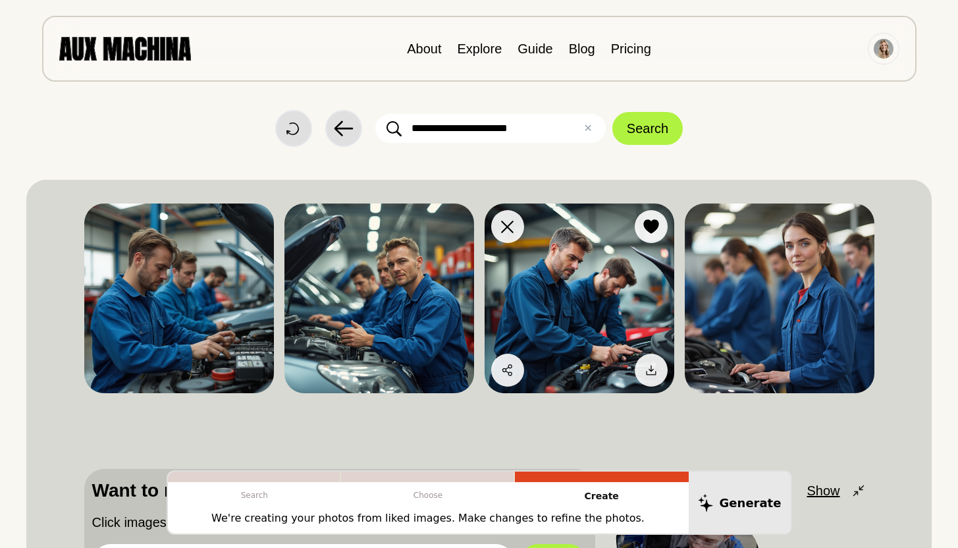
scroll to position [0, 0]
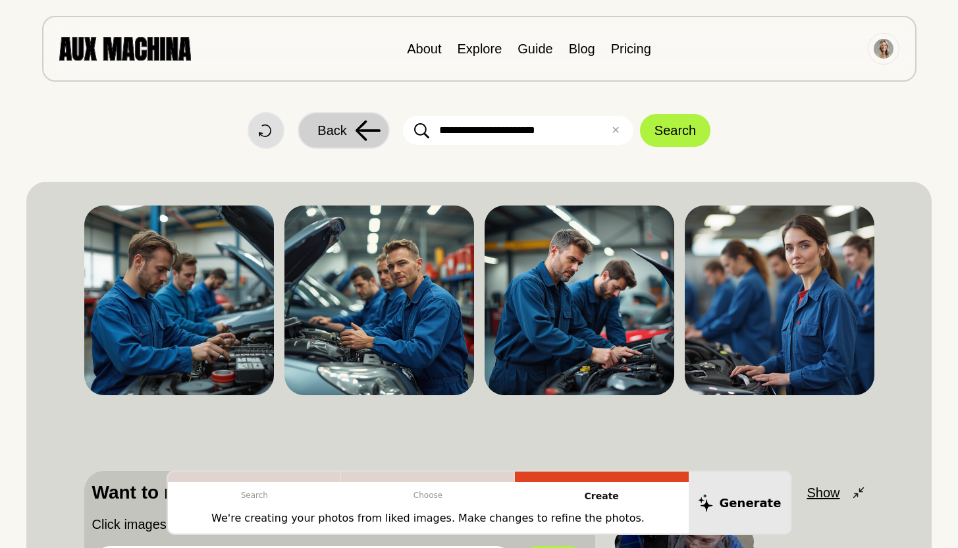
click at [356, 130] on icon at bounding box center [368, 130] width 25 height 20
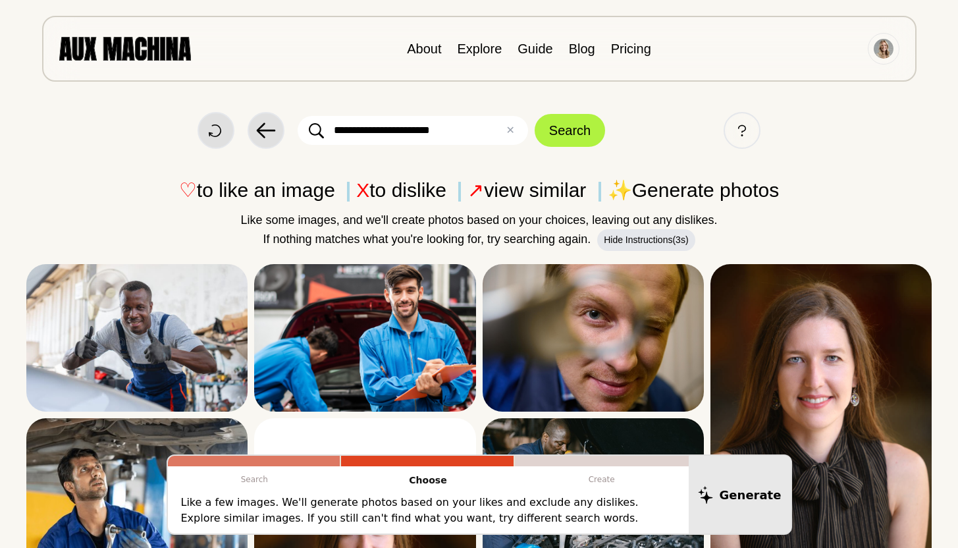
drag, startPoint x: 409, startPoint y: 129, endPoint x: 464, endPoint y: 131, distance: 54.7
click at [464, 131] on input "**********" at bounding box center [413, 130] width 230 height 29
type input "**********"
click at [535, 114] on button "Search" at bounding box center [570, 130] width 70 height 33
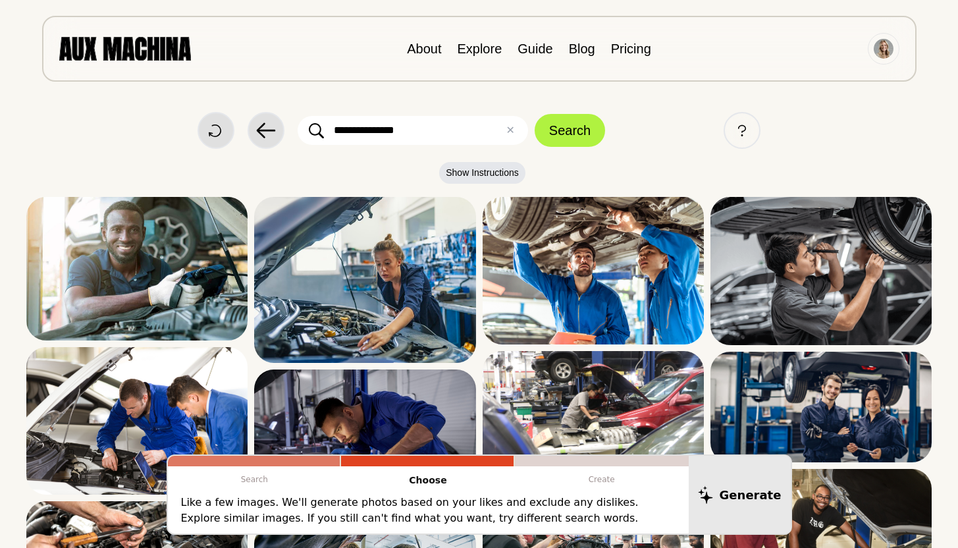
click at [676, 105] on div "**********" at bounding box center [478, 74] width 905 height 149
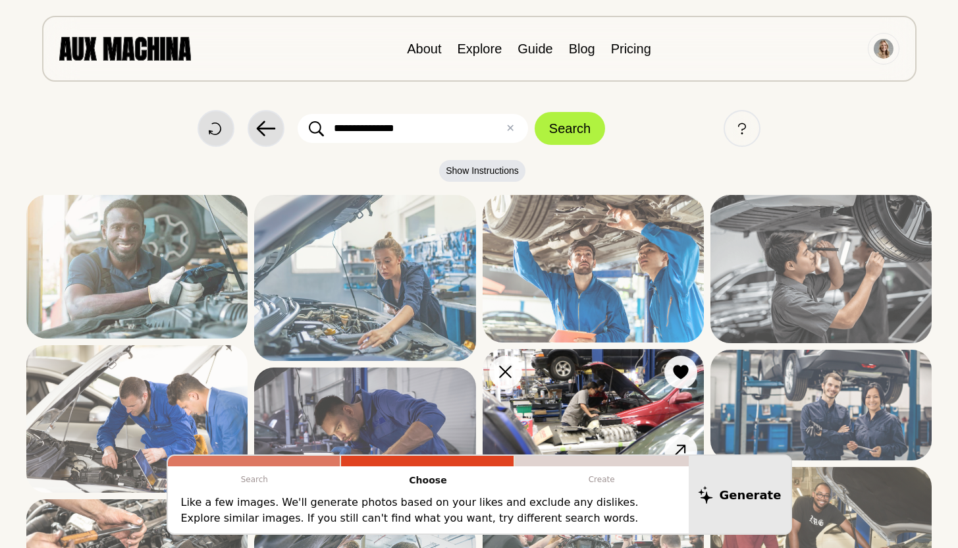
scroll to position [3, 0]
